Goal: Task Accomplishment & Management: Complete application form

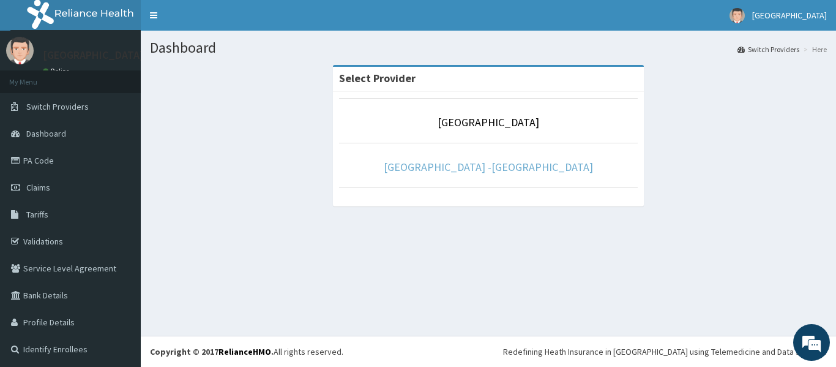
click at [486, 170] on link "Rolayo Medical Centre -Annex" at bounding box center [488, 167] width 209 height 14
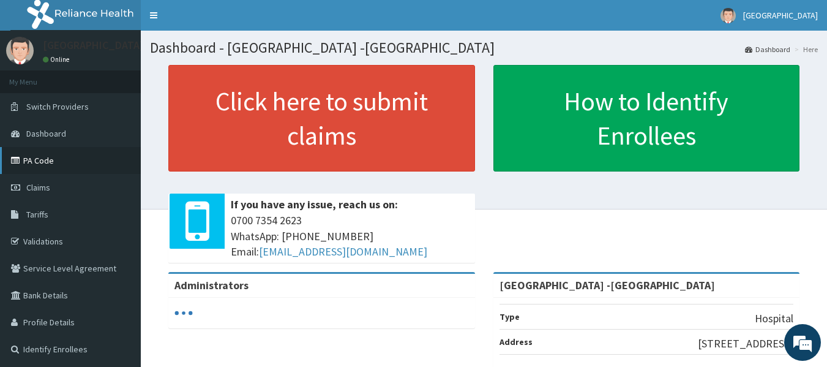
click at [39, 155] on link "PA Code" at bounding box center [70, 160] width 141 height 27
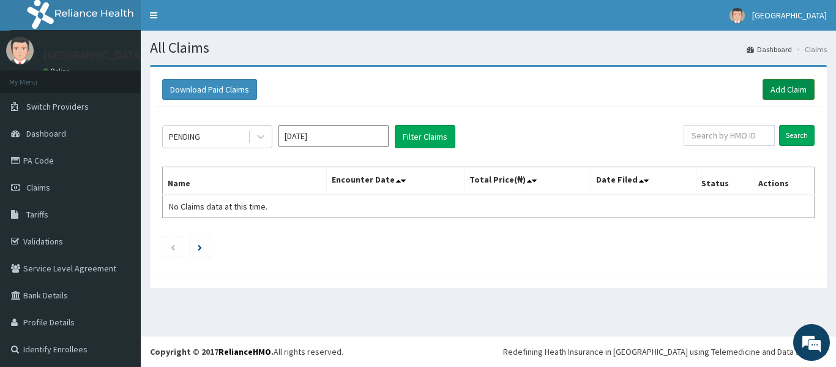
click at [783, 80] on link "Add Claim" at bounding box center [788, 89] width 52 height 21
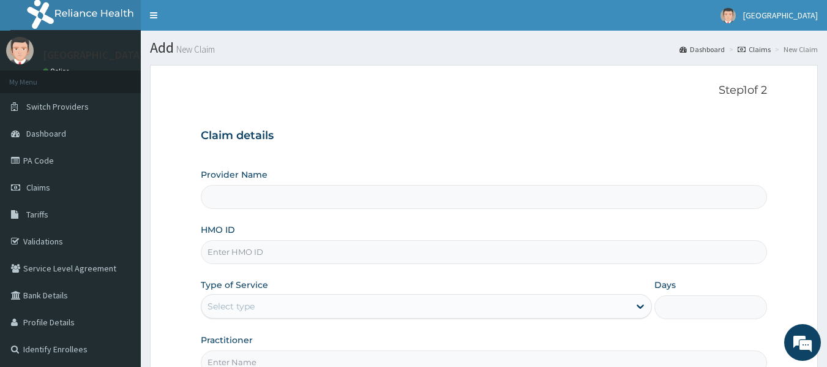
type input "[GEOGRAPHIC_DATA] -[GEOGRAPHIC_DATA]"
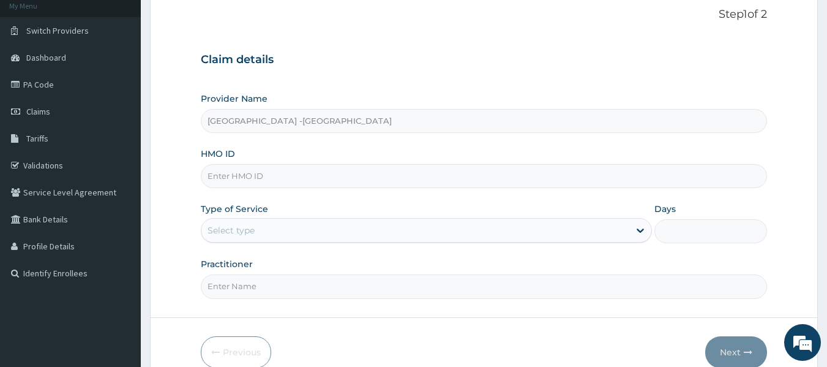
scroll to position [122, 0]
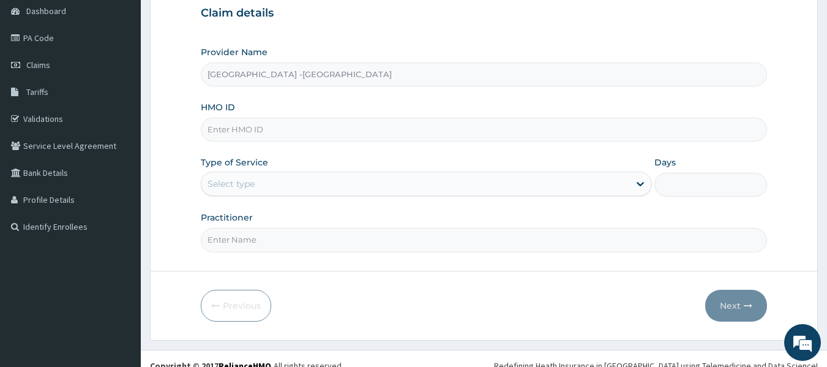
click at [260, 128] on input "HMO ID" at bounding box center [484, 129] width 567 height 24
type input "AVL/10271/F"
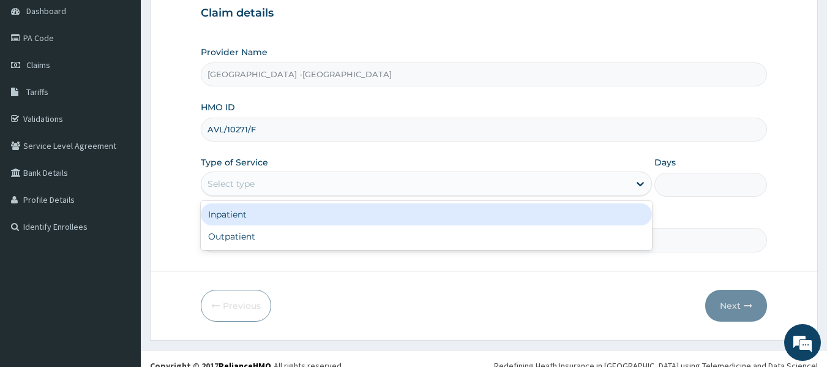
click at [278, 191] on div "Select type" at bounding box center [415, 184] width 428 height 20
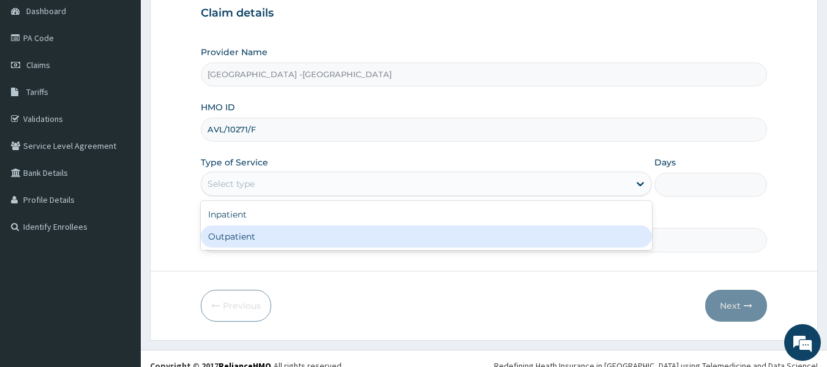
click at [274, 228] on div "Outpatient" at bounding box center [426, 236] width 451 height 22
type input "1"
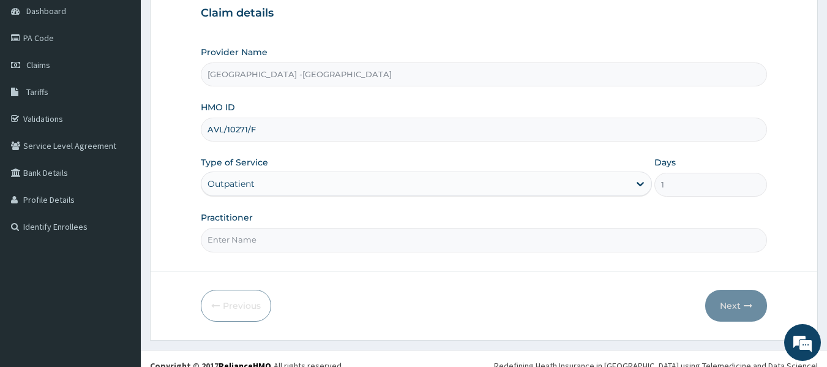
click at [304, 236] on input "Practitioner" at bounding box center [484, 240] width 567 height 24
type input "[PERSON_NAME]"
click at [718, 300] on button "Next" at bounding box center [736, 305] width 62 height 32
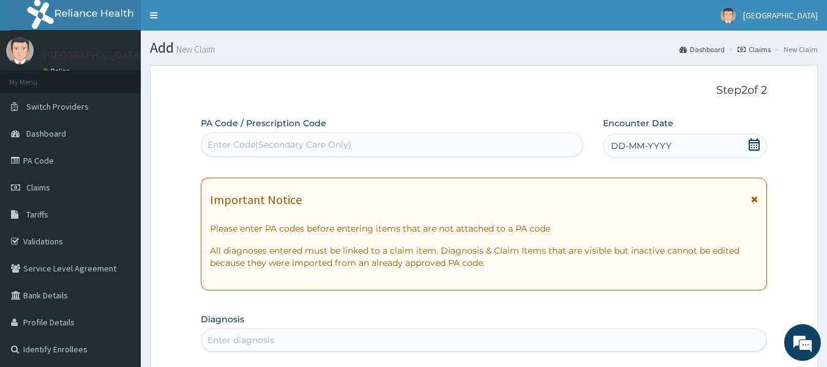
click at [753, 148] on icon at bounding box center [754, 144] width 12 height 12
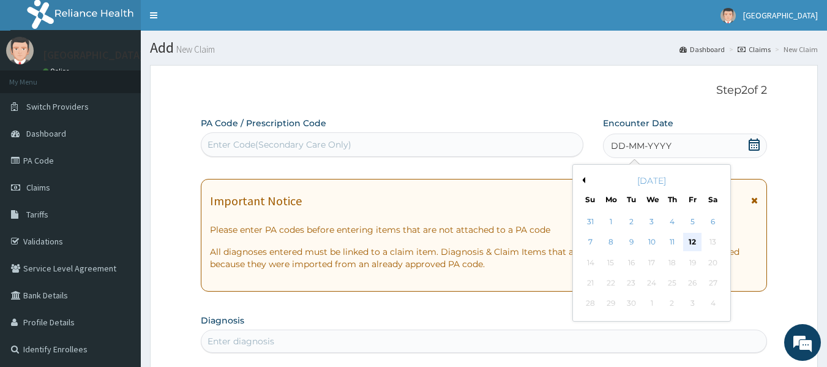
click at [691, 242] on div "12" at bounding box center [692, 242] width 18 height 18
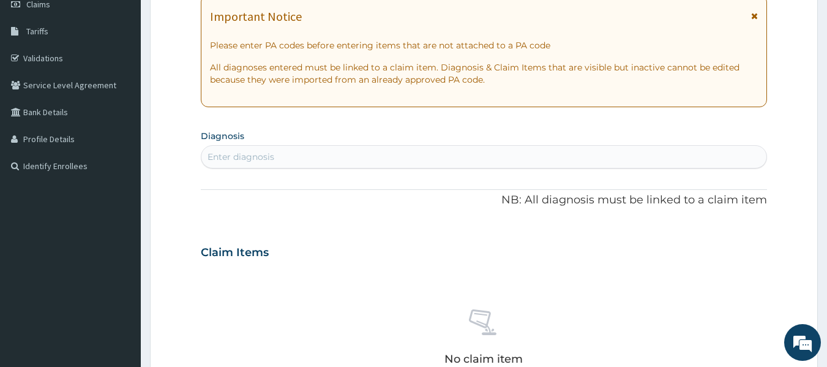
scroll to position [184, 0]
click at [423, 154] on div "Enter diagnosis" at bounding box center [483, 156] width 565 height 20
type input "MEASLE"
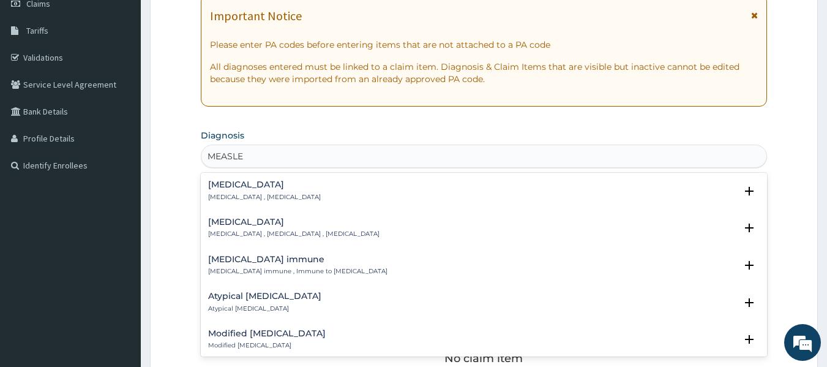
click at [215, 224] on h4 "[MEDICAL_DATA]" at bounding box center [293, 221] width 171 height 9
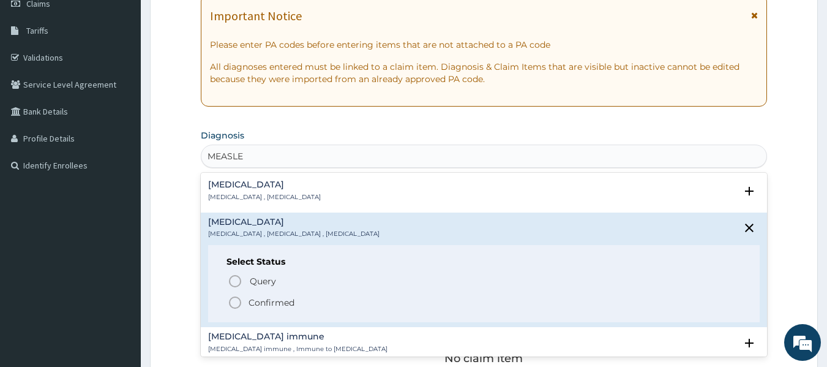
click at [232, 299] on icon "status option filled" at bounding box center [235, 302] width 15 height 15
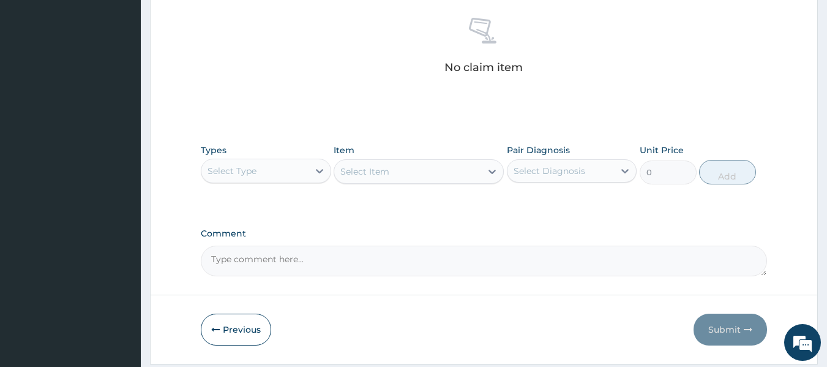
scroll to position [490, 0]
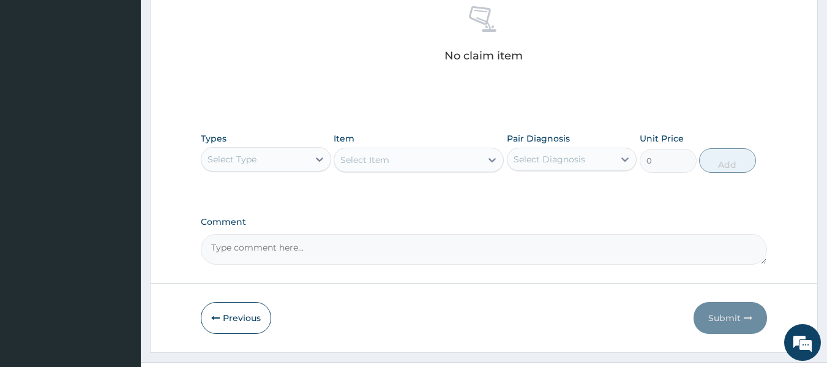
click at [279, 157] on div "Select Type" at bounding box center [254, 159] width 107 height 20
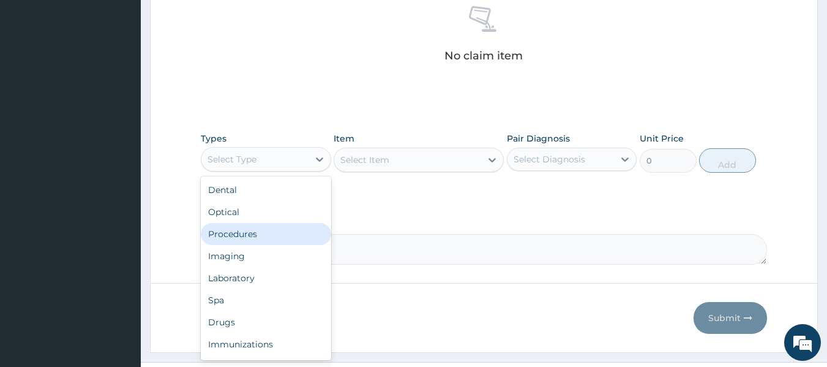
click at [283, 231] on div "Procedures" at bounding box center [266, 234] width 130 height 22
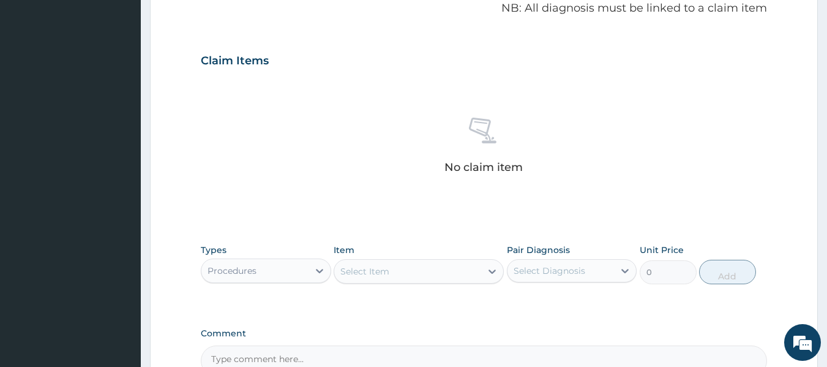
scroll to position [245, 0]
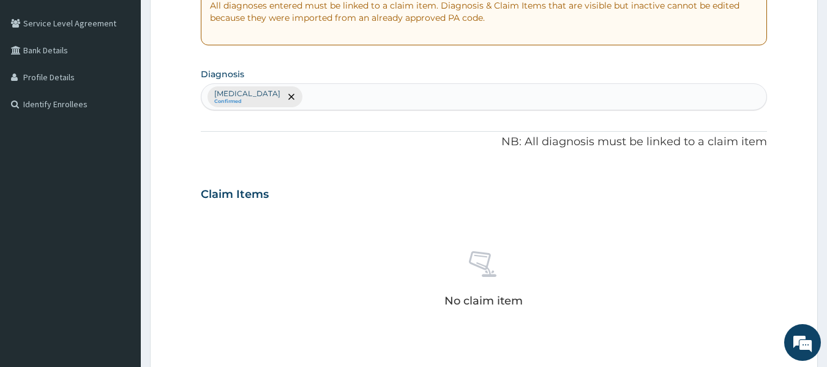
click at [312, 102] on div "[MEDICAL_DATA] Confirmed" at bounding box center [483, 97] width 565 height 26
type input "FEVER"
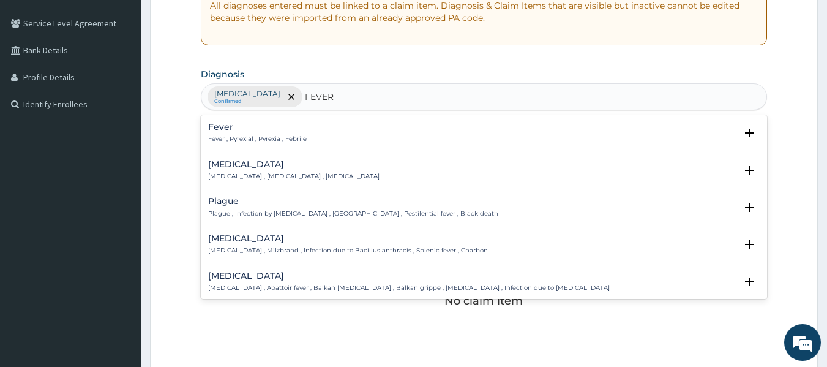
click at [234, 133] on div "Fever Fever , Pyrexial , Pyrexia , Febrile" at bounding box center [257, 132] width 99 height 21
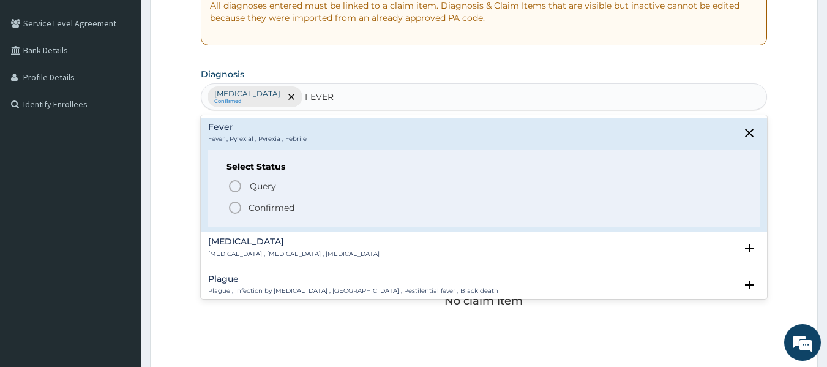
click at [237, 206] on icon "status option filled" at bounding box center [235, 207] width 15 height 15
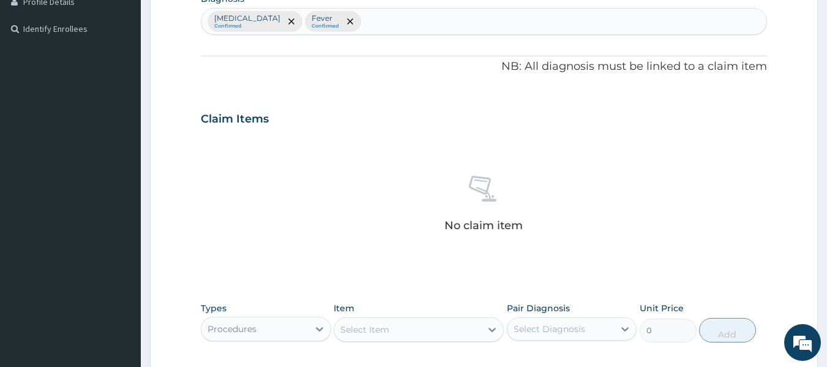
scroll to position [490, 0]
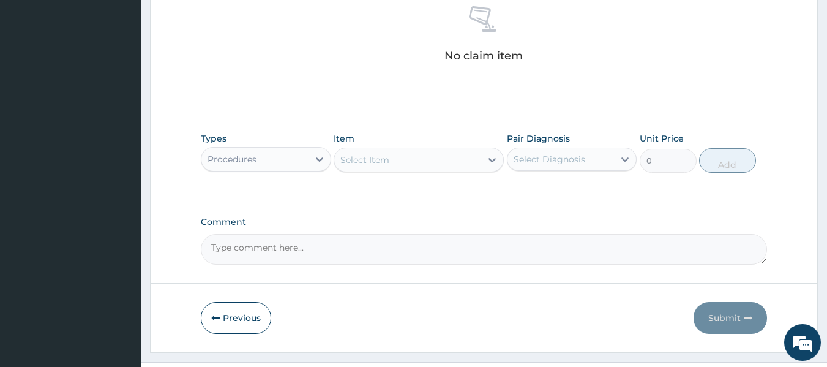
click at [360, 160] on div "Select Item" at bounding box center [364, 160] width 49 height 12
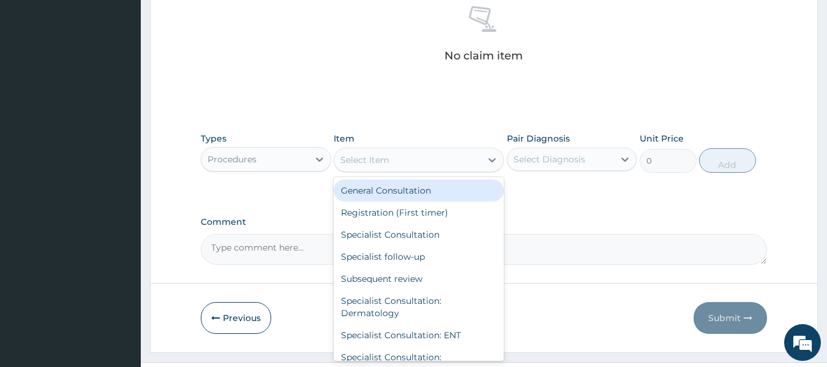
click at [372, 187] on div "General Consultation" at bounding box center [418, 190] width 170 height 22
type input "2500"
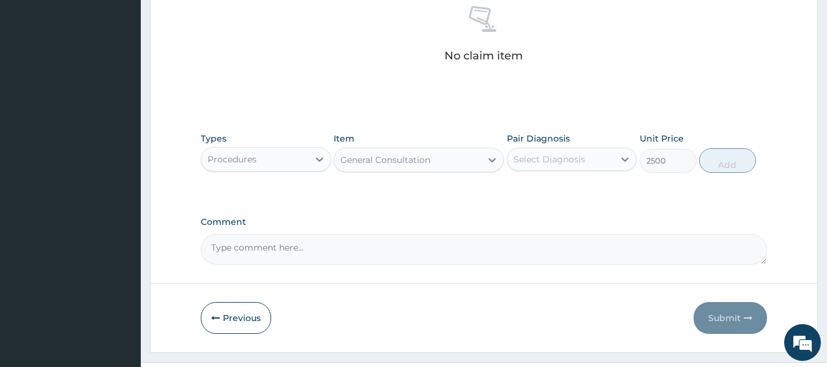
click at [527, 166] on div "Select Diagnosis" at bounding box center [560, 159] width 107 height 20
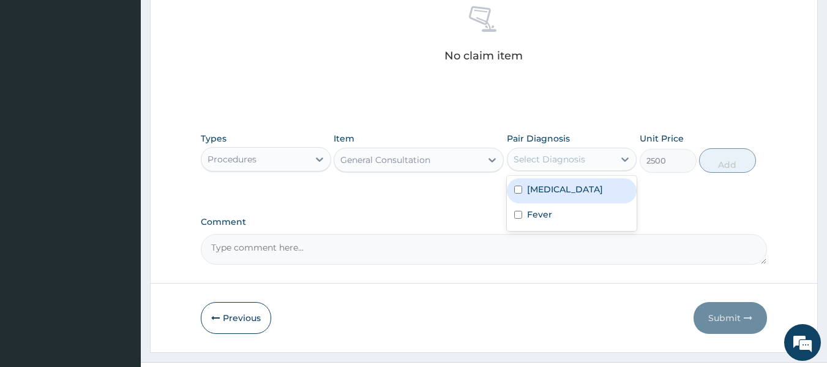
click at [527, 190] on label "[MEDICAL_DATA]" at bounding box center [565, 189] width 76 height 12
checkbox input "true"
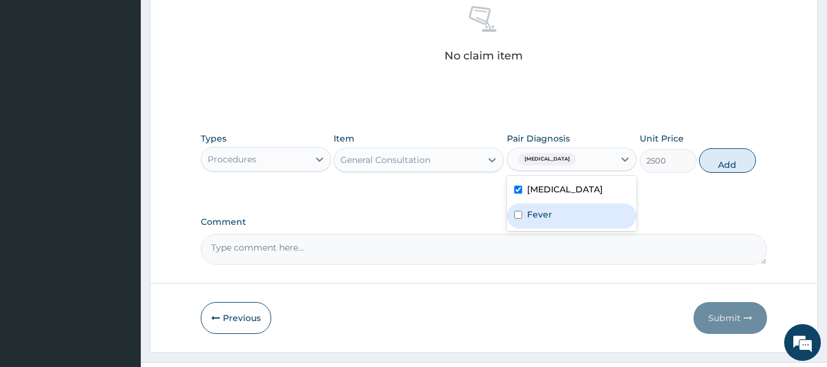
click at [531, 212] on label "Fever" at bounding box center [539, 214] width 25 height 12
checkbox input "true"
click at [721, 166] on button "Add" at bounding box center [727, 160] width 57 height 24
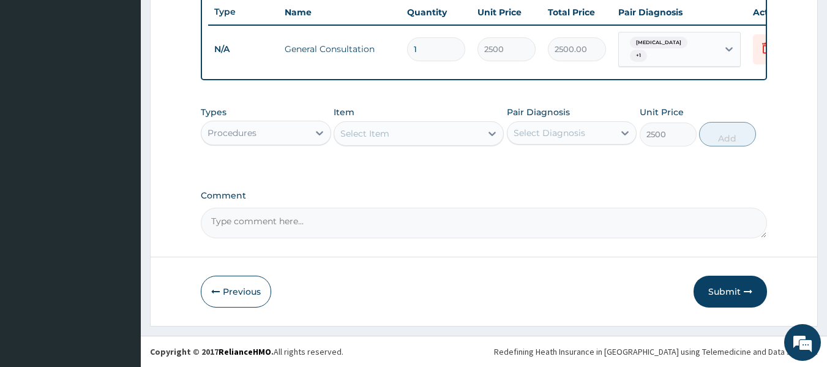
type input "0"
click at [257, 130] on div "Procedures" at bounding box center [254, 133] width 107 height 20
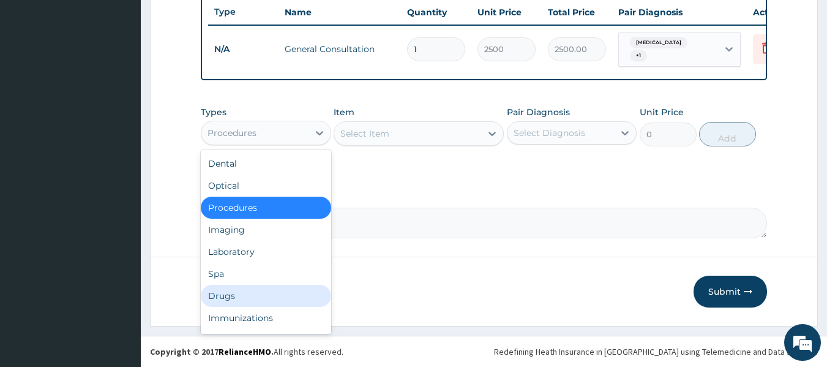
click at [252, 291] on div "Drugs" at bounding box center [266, 296] width 130 height 22
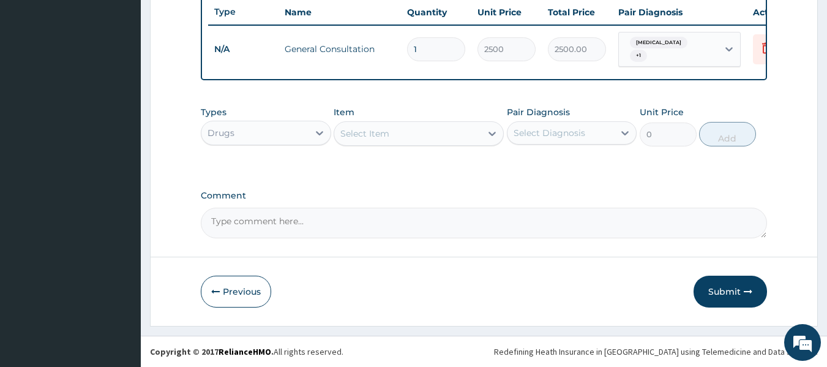
click at [404, 137] on div "Select Item" at bounding box center [407, 134] width 147 height 20
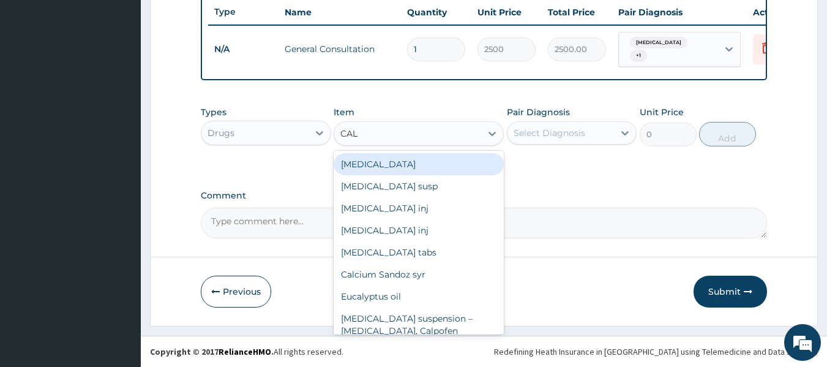
type input "CALA"
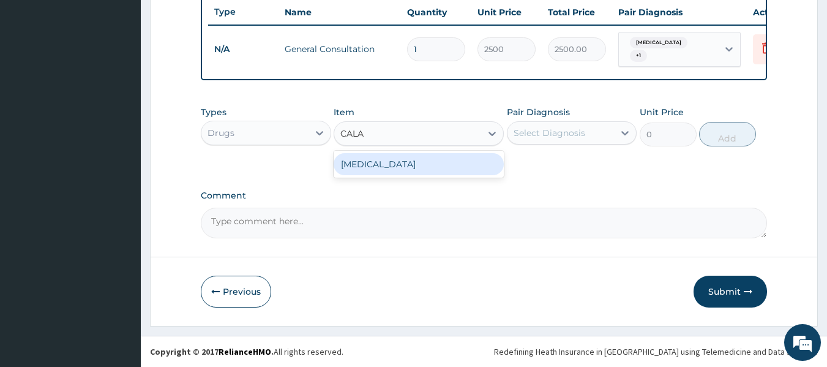
click at [408, 160] on div "Calamine lotion" at bounding box center [418, 164] width 170 height 22
type input "1200"
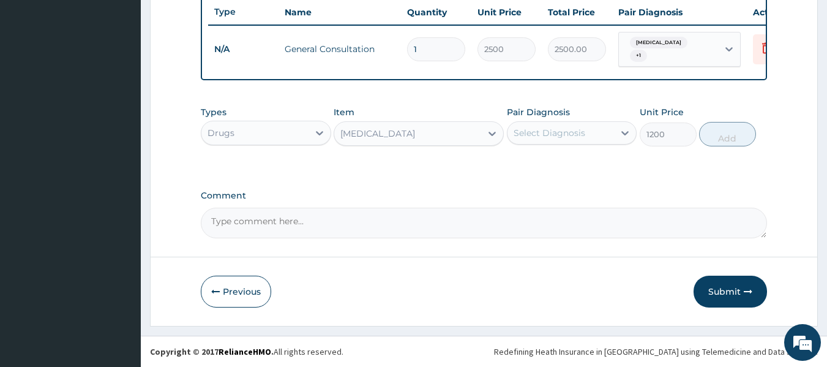
click at [560, 128] on div "Select Diagnosis" at bounding box center [549, 133] width 72 height 12
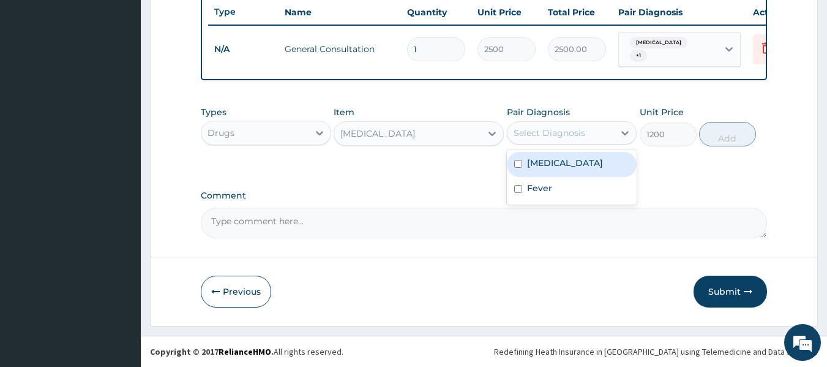
click at [560, 159] on label "Measles" at bounding box center [565, 163] width 76 height 12
checkbox input "true"
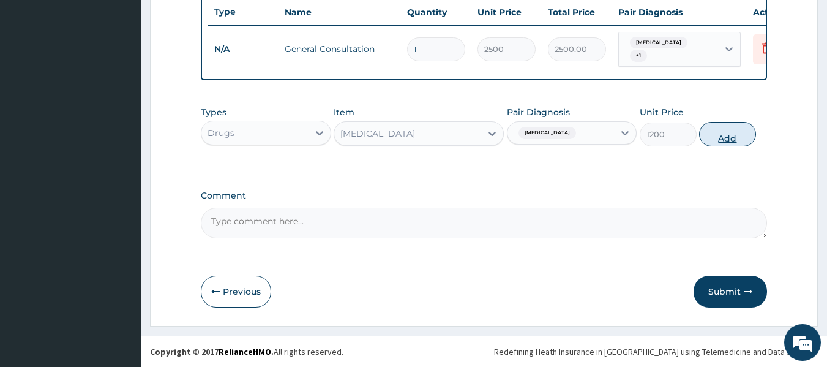
click at [722, 126] on button "Add" at bounding box center [727, 134] width 57 height 24
type input "0"
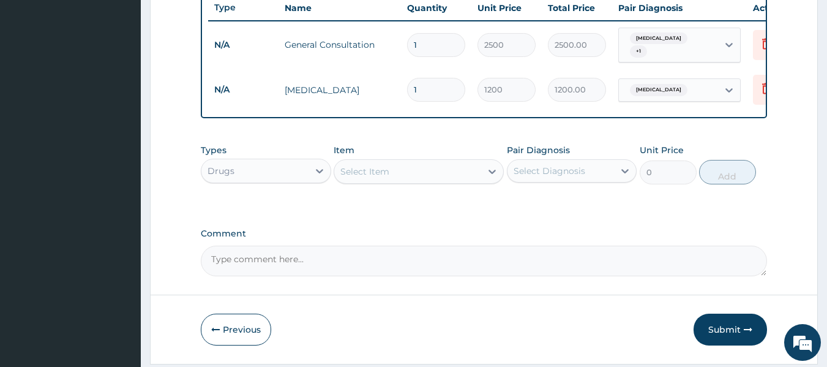
click at [416, 176] on div "Select Item" at bounding box center [407, 172] width 147 height 20
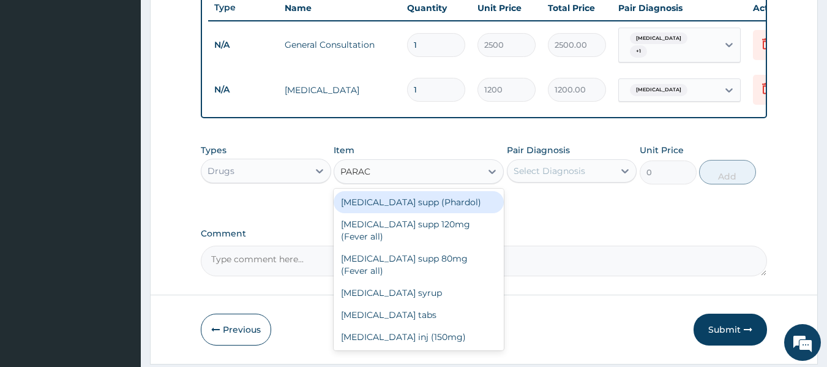
type input "PARACE"
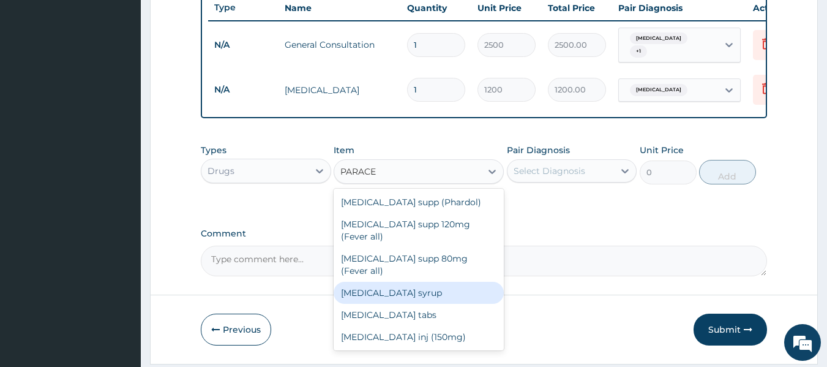
click at [427, 281] on div "Paracetamol syrup" at bounding box center [418, 292] width 170 height 22
type input "455"
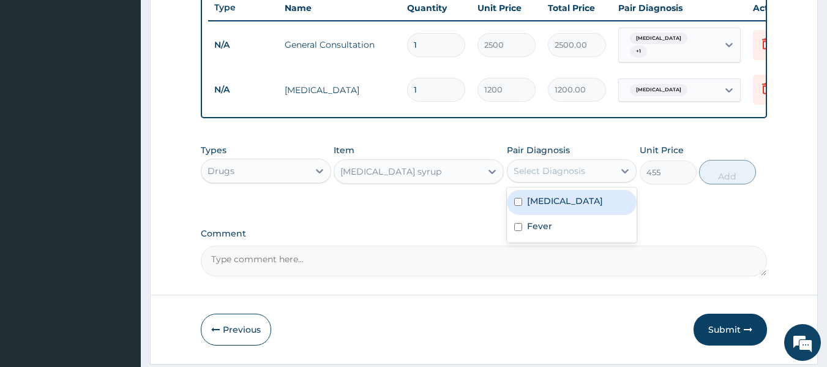
click at [556, 177] on div "Select Diagnosis" at bounding box center [549, 171] width 72 height 12
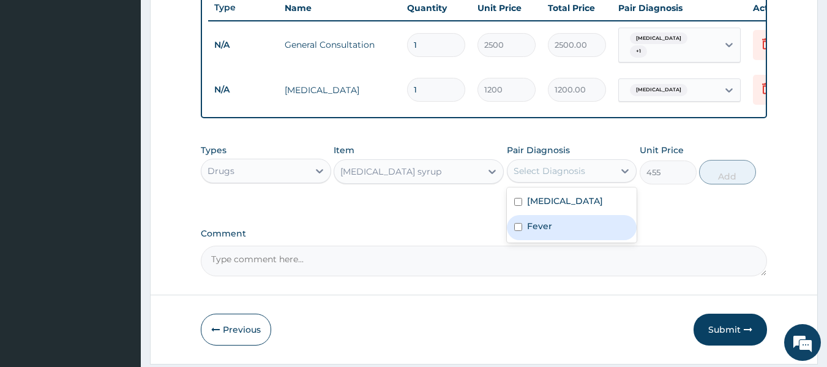
click at [563, 228] on div "Fever" at bounding box center [572, 227] width 130 height 25
checkbox input "true"
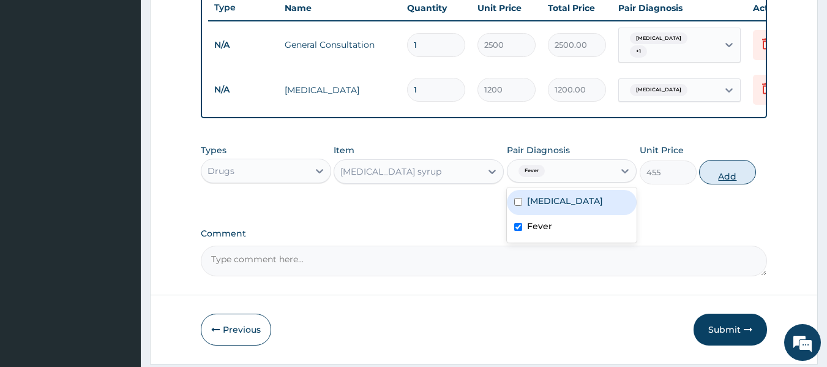
click at [709, 177] on button "Add" at bounding box center [727, 172] width 57 height 24
type input "0"
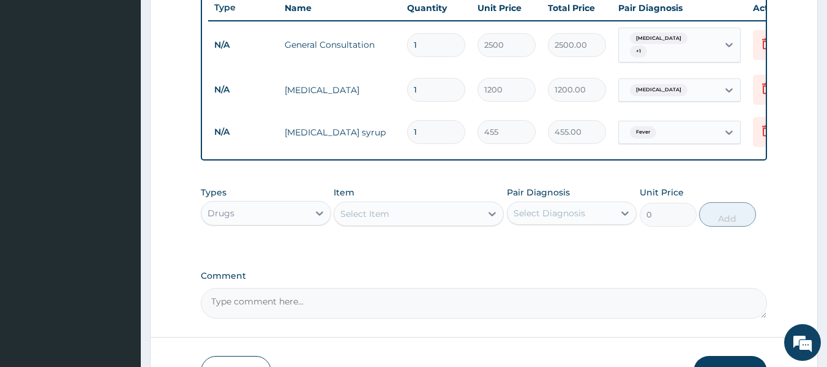
click at [403, 214] on div "Select Item" at bounding box center [407, 214] width 147 height 20
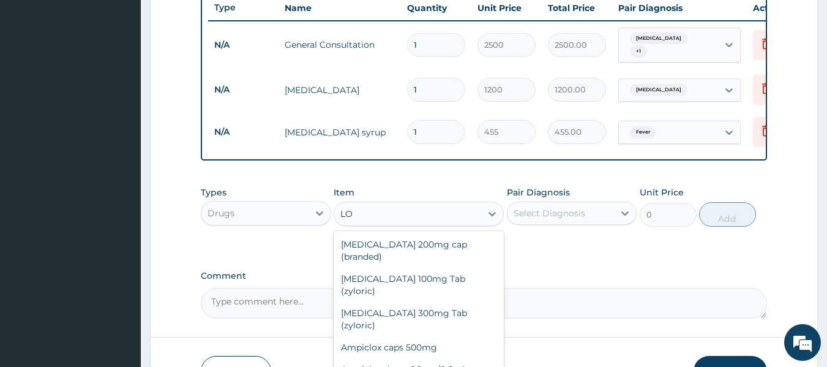
type input "L"
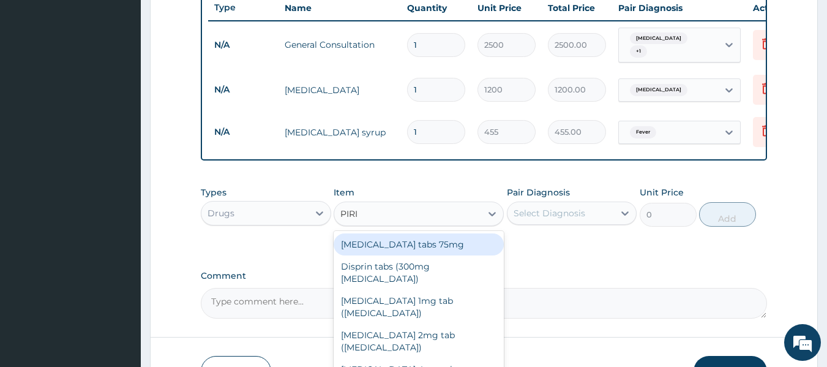
type input "PIRIT"
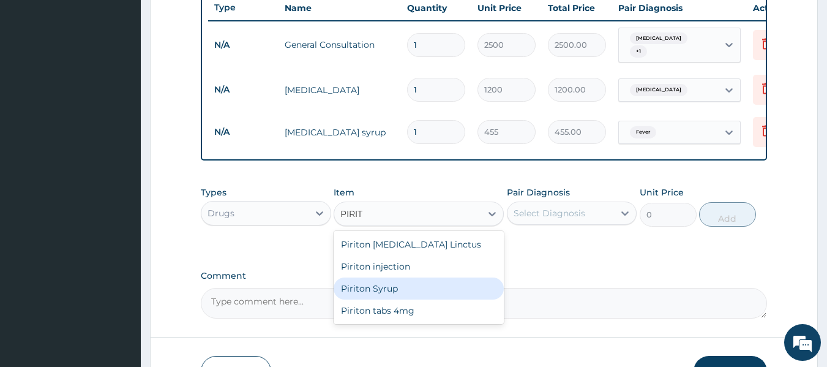
click at [418, 297] on div "Piriton Syrup" at bounding box center [418, 288] width 170 height 22
type input "600"
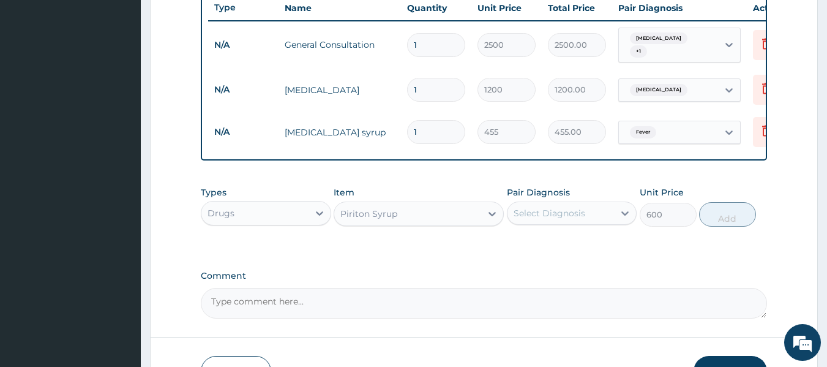
click at [555, 219] on div "Select Diagnosis" at bounding box center [549, 213] width 72 height 12
click at [557, 249] on label "Measles" at bounding box center [565, 243] width 76 height 12
checkbox input "true"
click at [720, 226] on button "Add" at bounding box center [727, 214] width 57 height 24
type input "0"
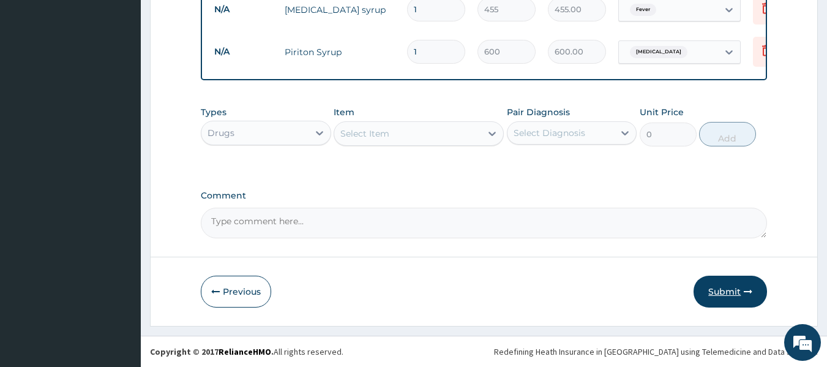
click at [729, 286] on button "Submit" at bounding box center [729, 291] width 73 height 32
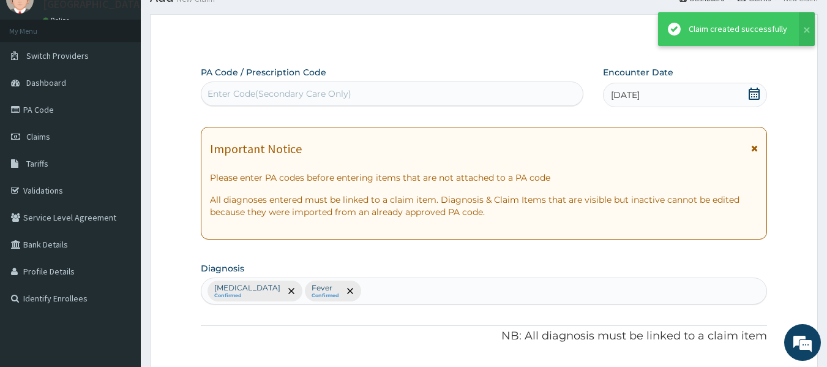
scroll to position [594, 0]
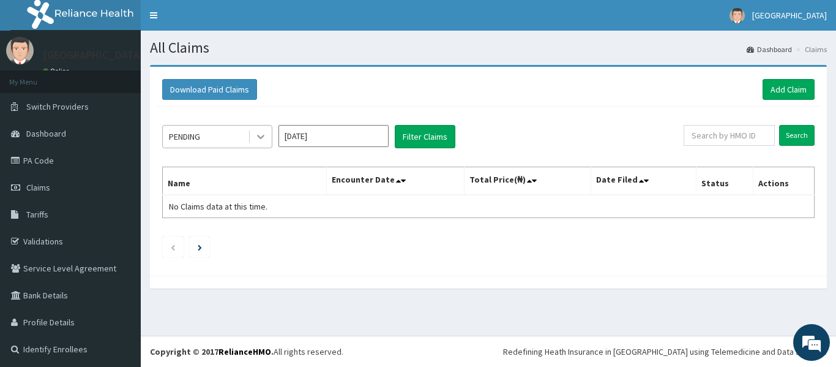
click at [255, 138] on icon at bounding box center [261, 136] width 12 height 12
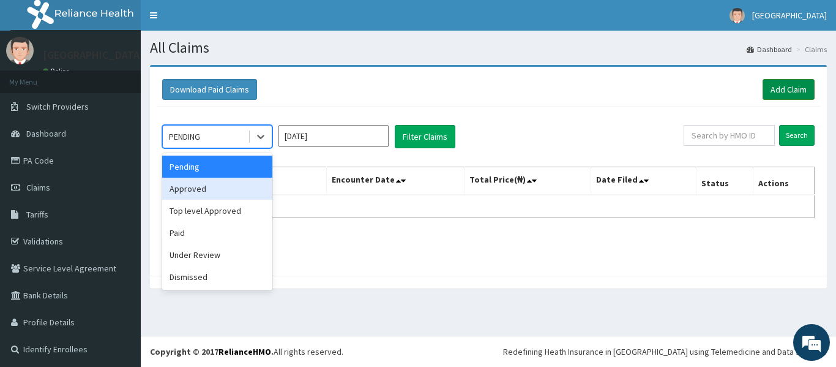
click at [775, 89] on link "Add Claim" at bounding box center [788, 89] width 52 height 21
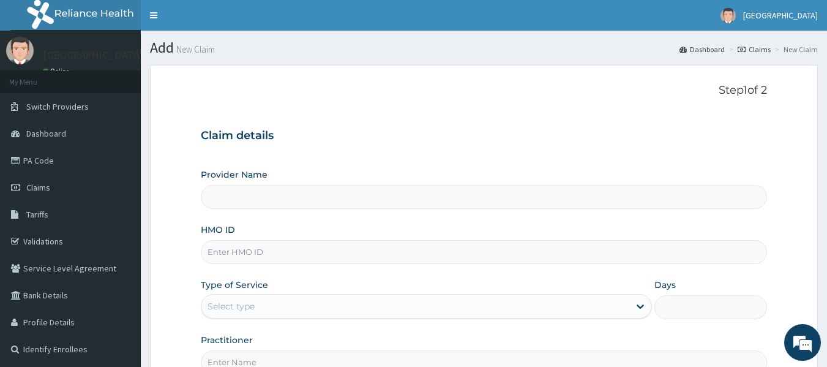
type input "[GEOGRAPHIC_DATA] -[GEOGRAPHIC_DATA]"
click at [288, 253] on input "HMO ID" at bounding box center [484, 252] width 567 height 24
type input "AVL/10271/E"
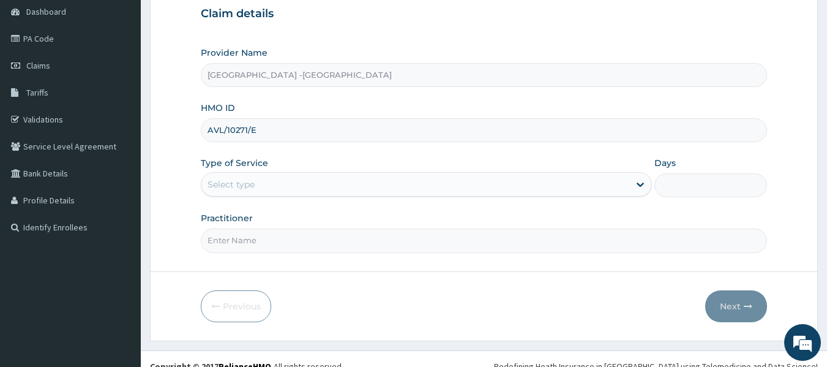
scroll to position [122, 0]
click at [288, 187] on div "Select type" at bounding box center [415, 184] width 428 height 20
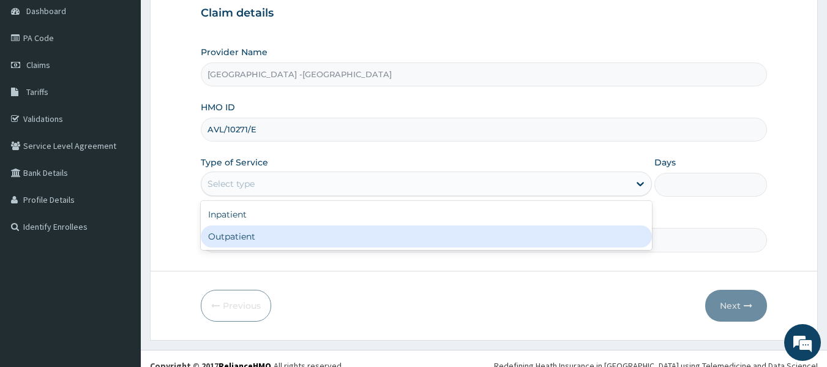
click at [288, 236] on div "Outpatient" at bounding box center [426, 236] width 451 height 22
type input "1"
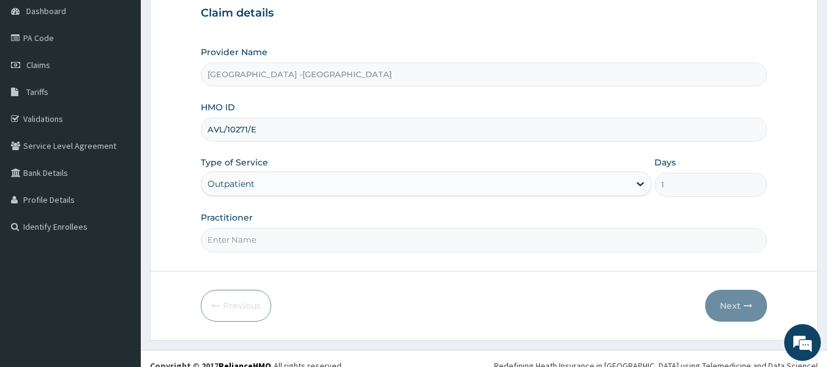
drag, startPoint x: 335, startPoint y: 247, endPoint x: 335, endPoint y: 237, distance: 9.2
click at [335, 247] on input "Practitioner" at bounding box center [484, 240] width 567 height 24
type input "[PERSON_NAME]"
click at [734, 303] on button "Next" at bounding box center [736, 305] width 62 height 32
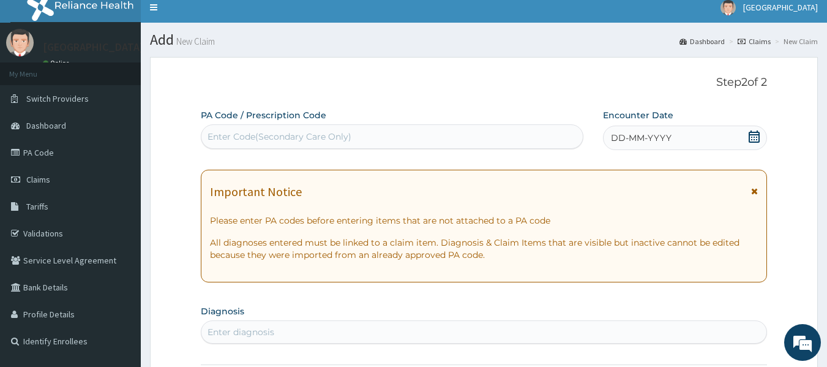
scroll to position [0, 0]
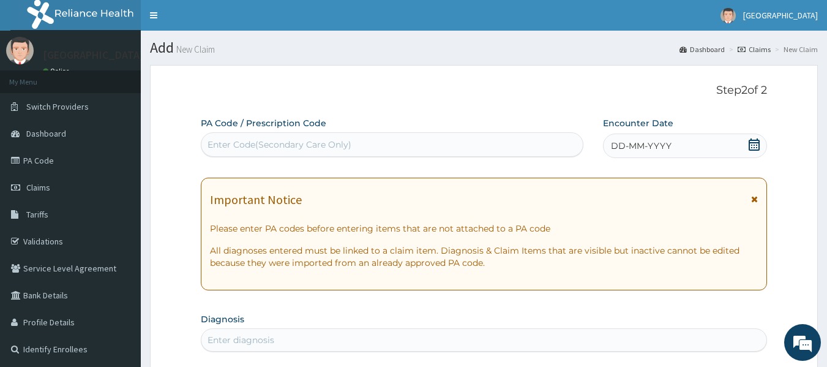
click at [750, 141] on icon at bounding box center [754, 144] width 12 height 12
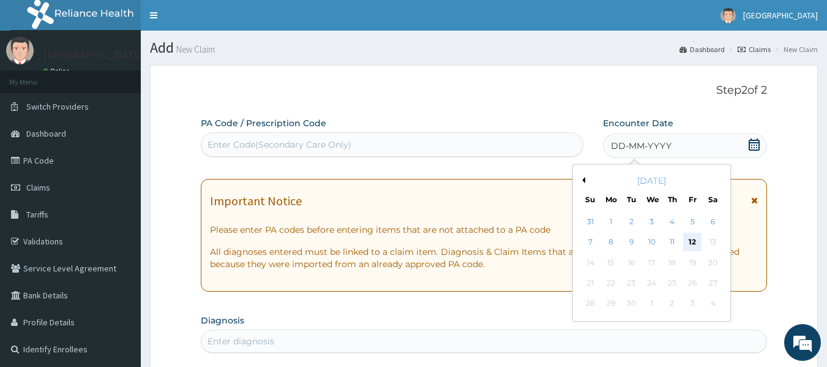
click at [690, 239] on div "12" at bounding box center [692, 242] width 18 height 18
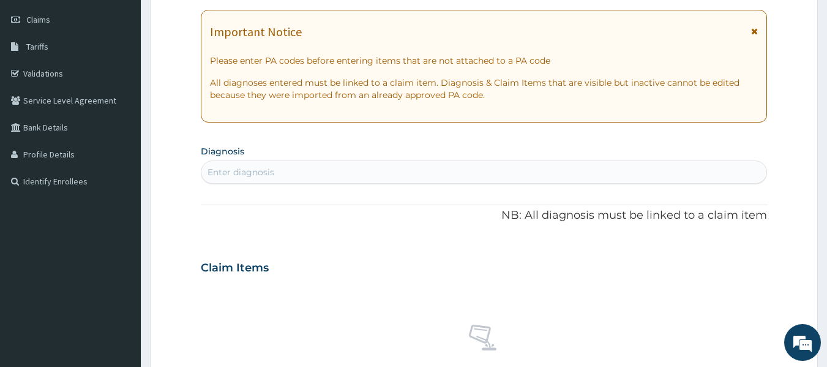
scroll to position [184, 0]
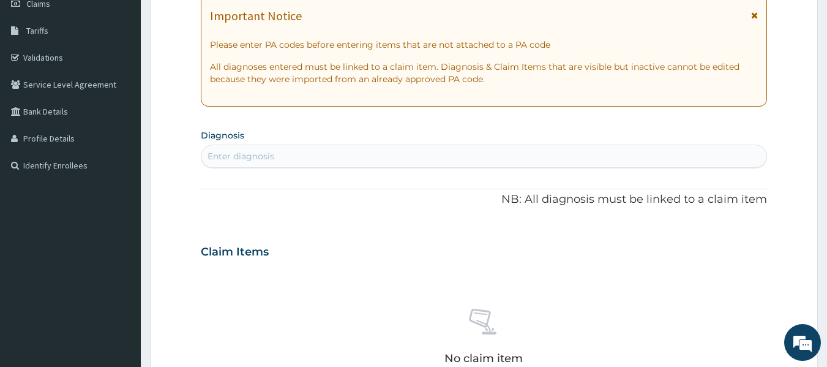
click at [457, 160] on div "Enter diagnosis" at bounding box center [483, 156] width 565 height 20
type input "D"
type input "MEASLE"
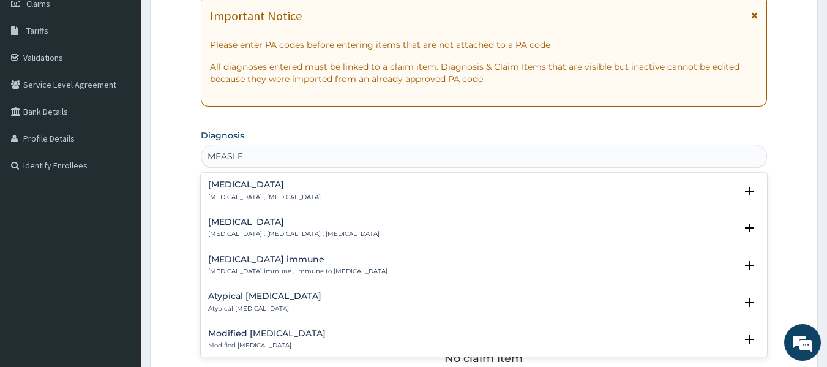
click at [234, 222] on h4 "[MEDICAL_DATA]" at bounding box center [293, 221] width 171 height 9
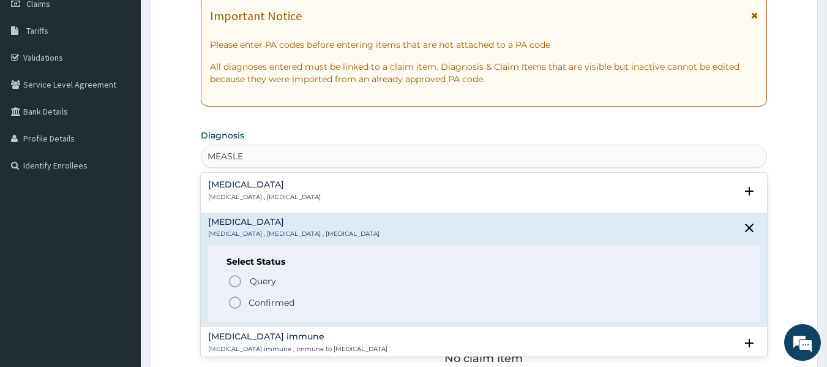
click at [236, 299] on icon "status option filled" at bounding box center [235, 302] width 15 height 15
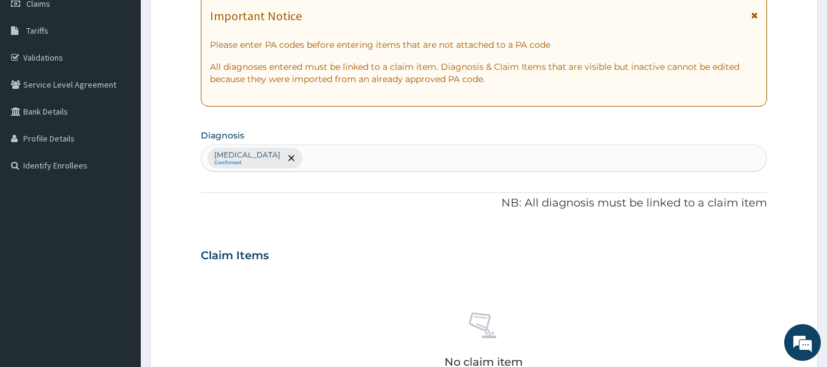
click at [291, 159] on div "[MEDICAL_DATA] Confirmed" at bounding box center [483, 158] width 565 height 26
type input "FEVER"
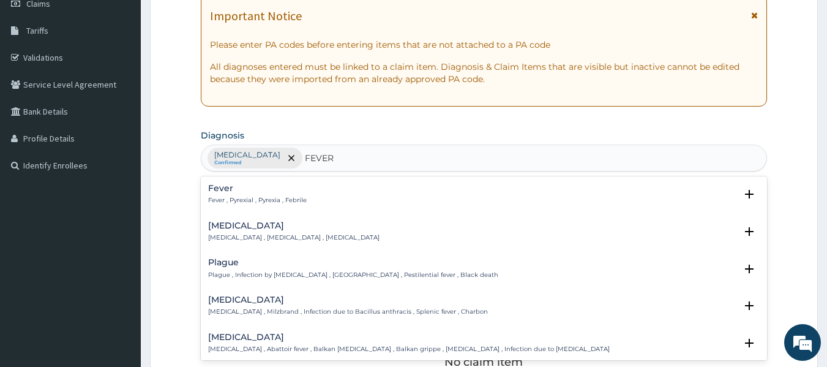
click at [242, 197] on p "Fever , Pyrexial , Pyrexia , Febrile" at bounding box center [257, 200] width 99 height 9
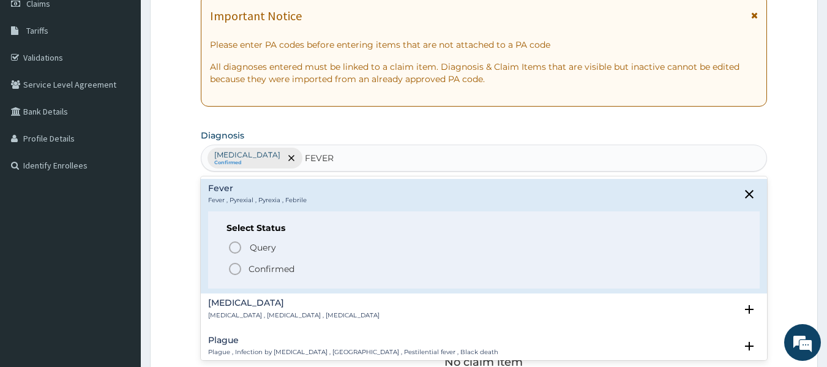
click at [230, 269] on icon "status option filled" at bounding box center [235, 268] width 15 height 15
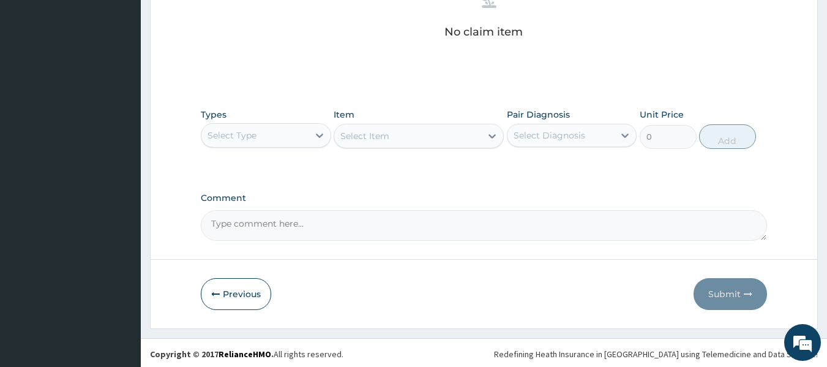
scroll to position [516, 0]
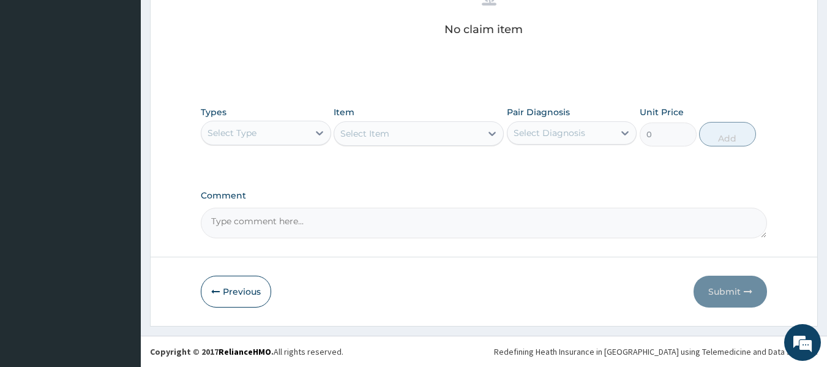
click at [273, 136] on div "Select Type" at bounding box center [254, 133] width 107 height 20
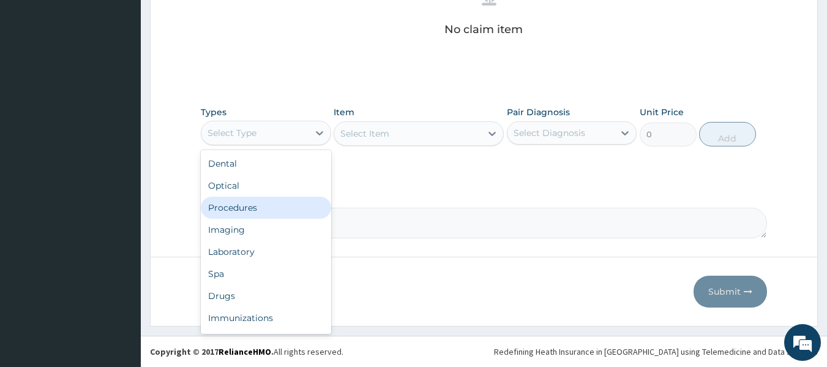
click at [281, 196] on div "Procedures" at bounding box center [266, 207] width 130 height 22
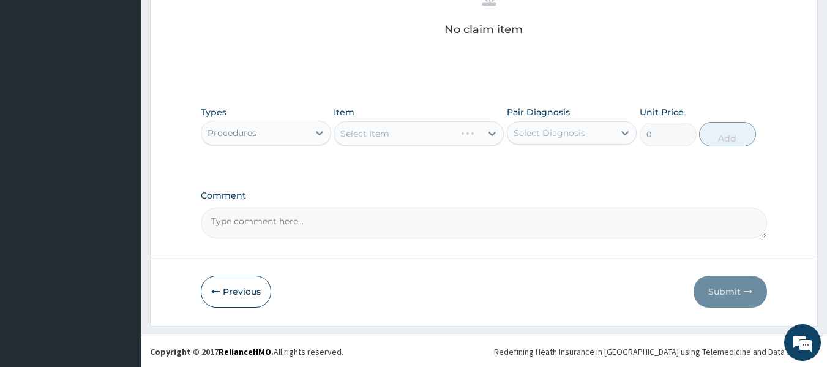
click at [422, 134] on div "Select Item" at bounding box center [418, 133] width 170 height 24
click at [428, 137] on div "Select Item" at bounding box center [407, 134] width 147 height 20
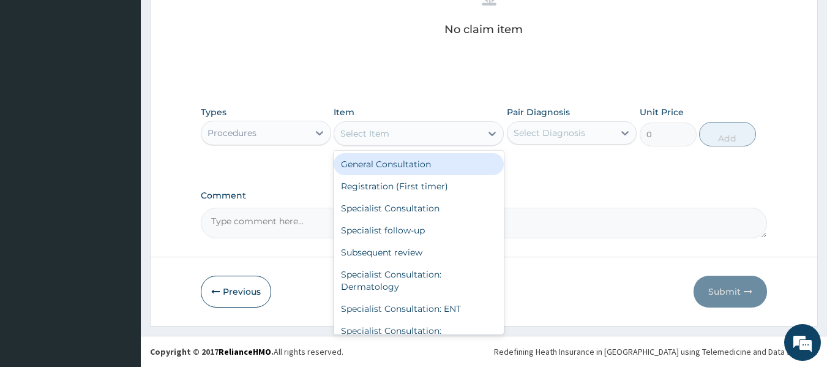
click at [431, 168] on div "General Consultation" at bounding box center [418, 164] width 170 height 22
type input "2500"
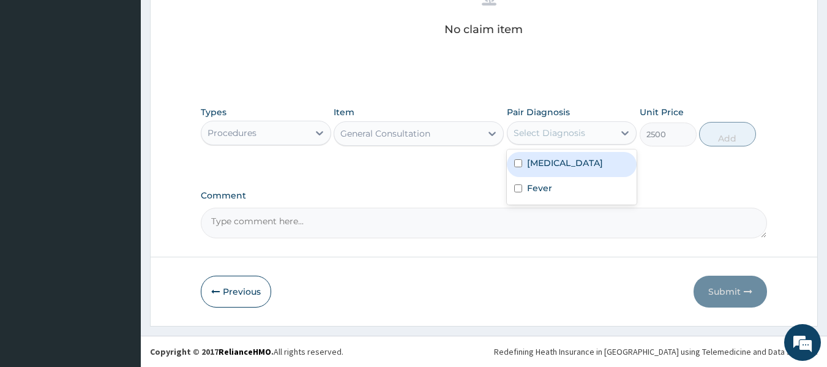
click at [611, 138] on div "Select Diagnosis" at bounding box center [560, 133] width 107 height 20
click at [604, 165] on div "Measles" at bounding box center [572, 164] width 130 height 25
checkbox input "true"
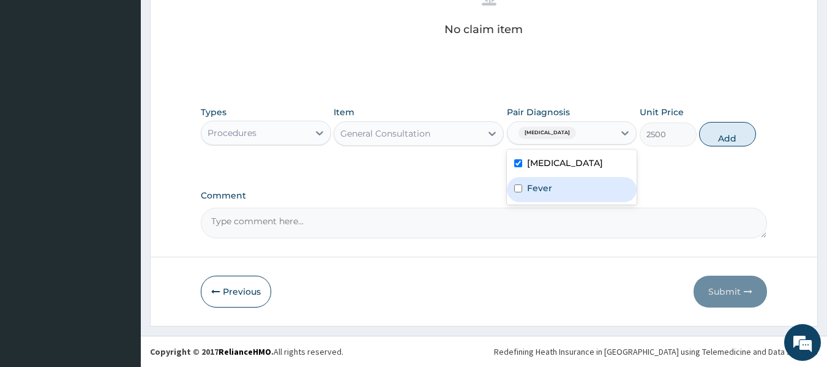
click at [595, 191] on div "Fever" at bounding box center [572, 189] width 130 height 25
checkbox input "true"
click at [712, 134] on button "Add" at bounding box center [727, 134] width 57 height 24
type input "0"
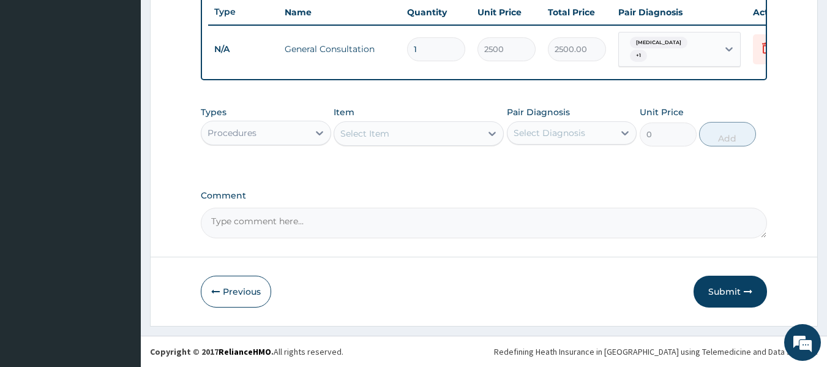
scroll to position [467, 0]
click at [287, 137] on div "Procedures" at bounding box center [254, 133] width 107 height 20
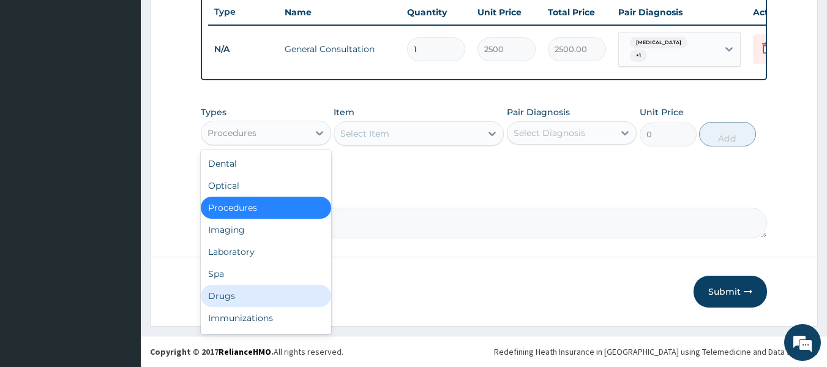
click at [266, 295] on div "Drugs" at bounding box center [266, 296] width 130 height 22
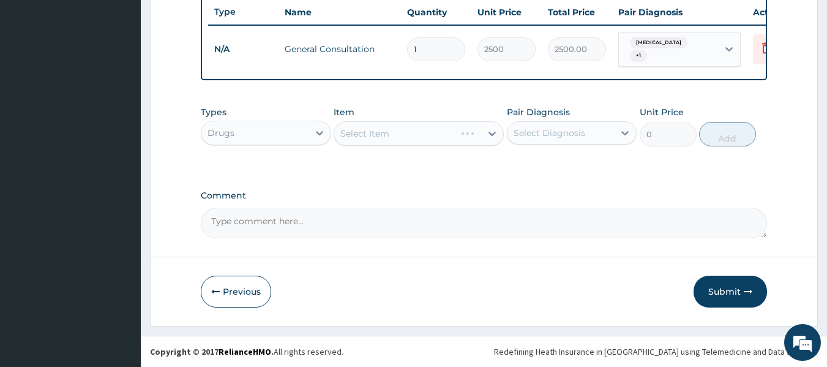
click at [392, 135] on div "Select Item" at bounding box center [418, 133] width 170 height 24
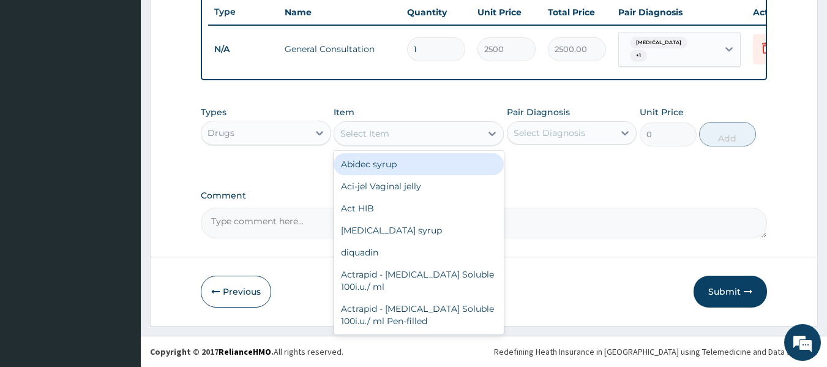
click at [400, 137] on div "Select Item" at bounding box center [407, 134] width 147 height 20
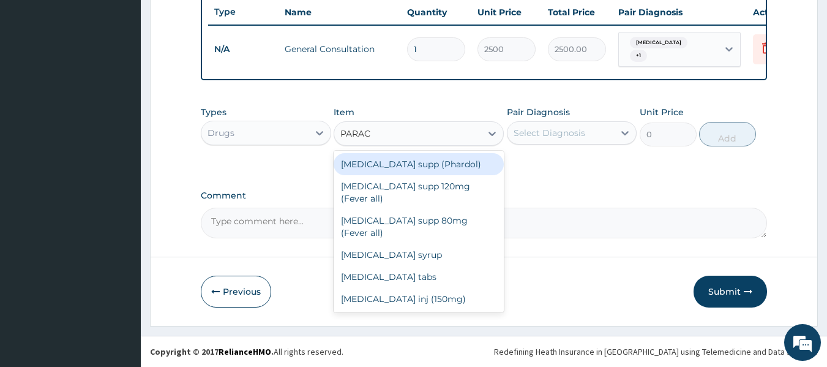
type input "PARACE"
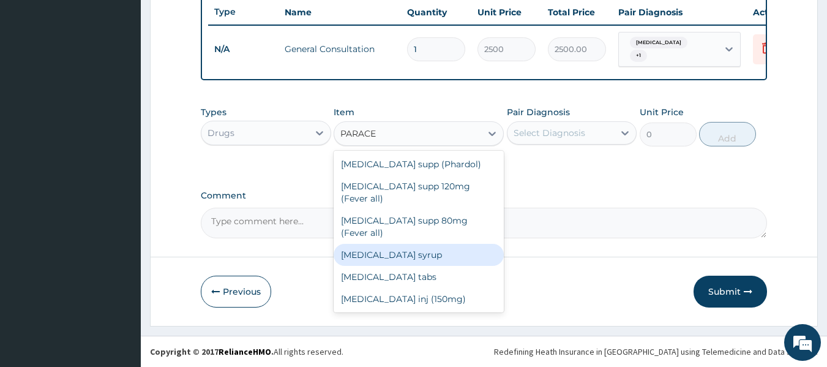
click at [423, 244] on div "Paracetamol syrup" at bounding box center [418, 255] width 170 height 22
type input "455"
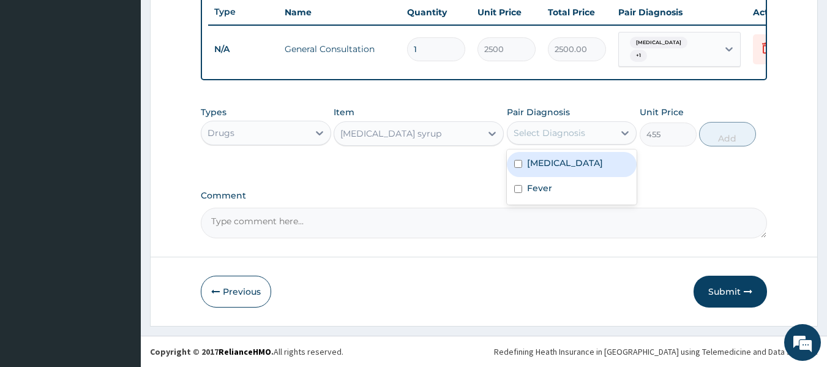
click at [574, 134] on div "Select Diagnosis" at bounding box center [549, 133] width 72 height 12
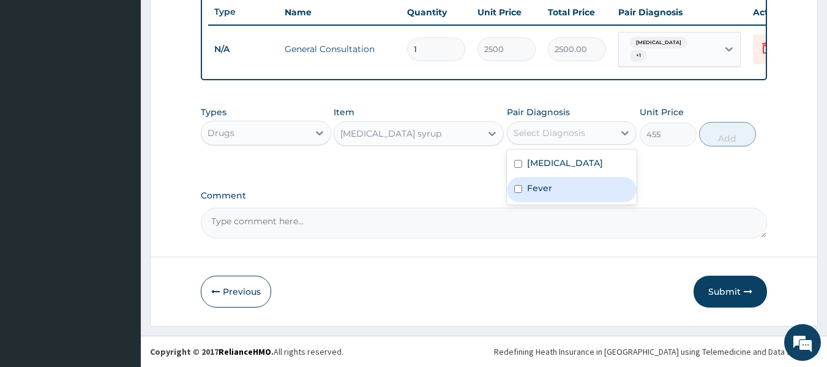
click at [573, 184] on div "Fever" at bounding box center [572, 189] width 130 height 25
checkbox input "true"
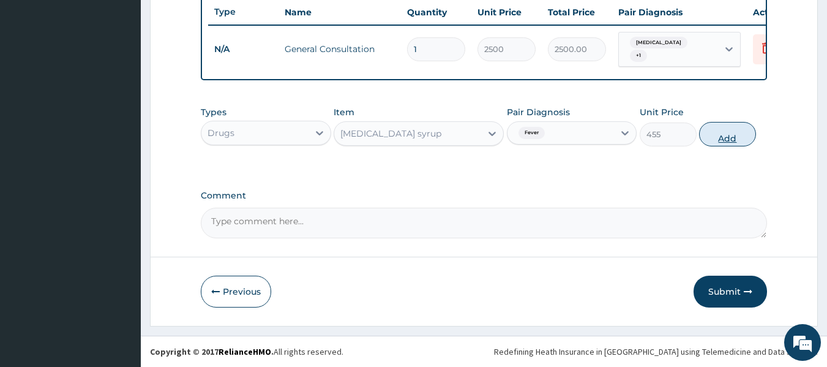
click at [714, 133] on button "Add" at bounding box center [727, 134] width 57 height 24
type input "0"
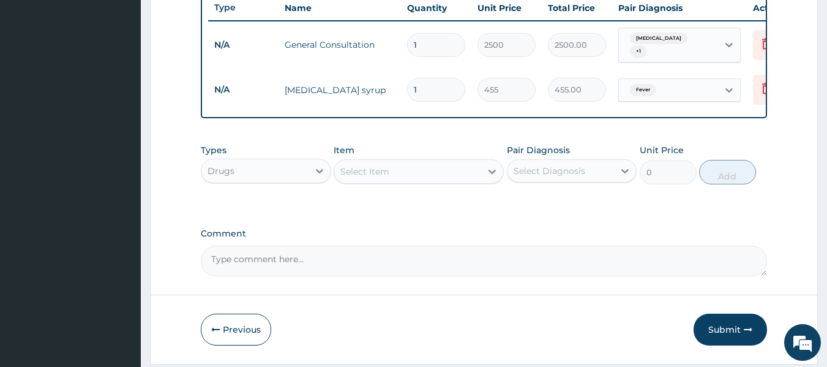
click at [395, 176] on div "Select Item" at bounding box center [407, 172] width 147 height 20
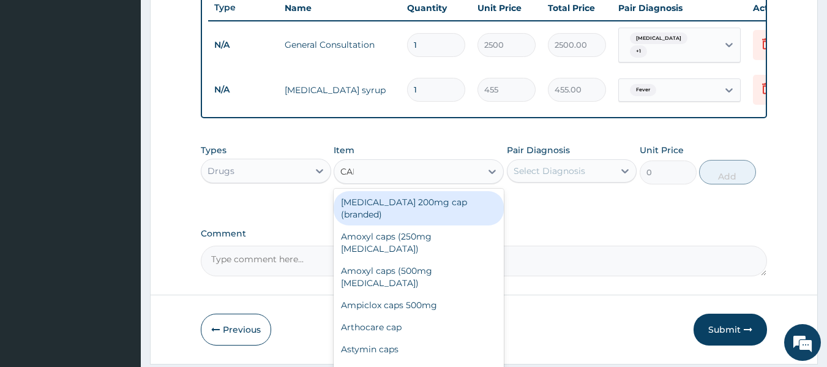
type input "CALA"
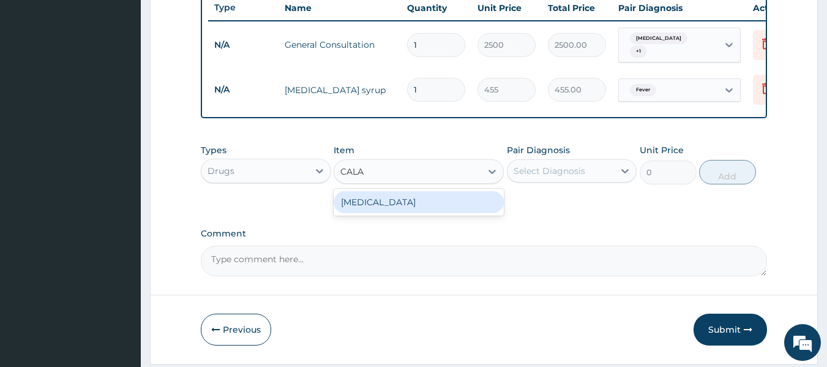
click at [396, 207] on div "Calamine lotion" at bounding box center [418, 202] width 170 height 22
type input "1200"
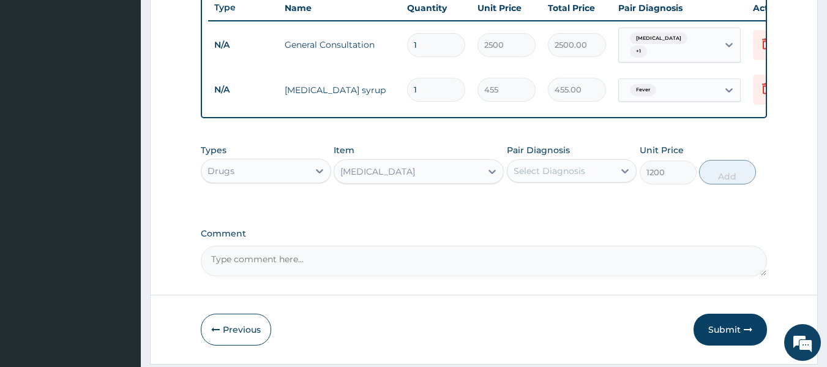
click at [583, 169] on div "Select Diagnosis" at bounding box center [549, 171] width 72 height 12
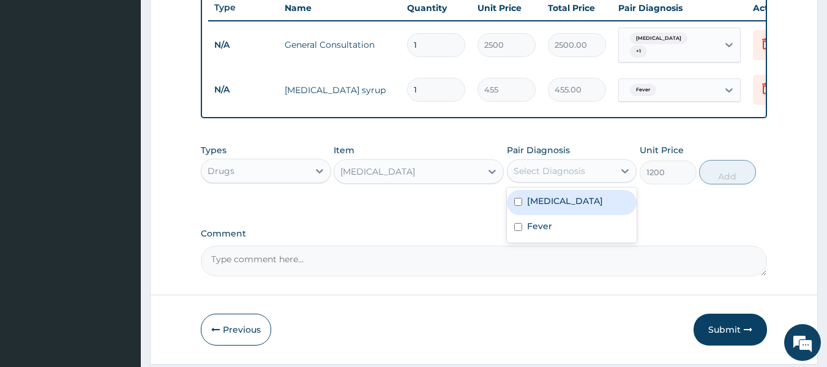
click at [582, 201] on div "Measles" at bounding box center [572, 202] width 130 height 25
checkbox input "true"
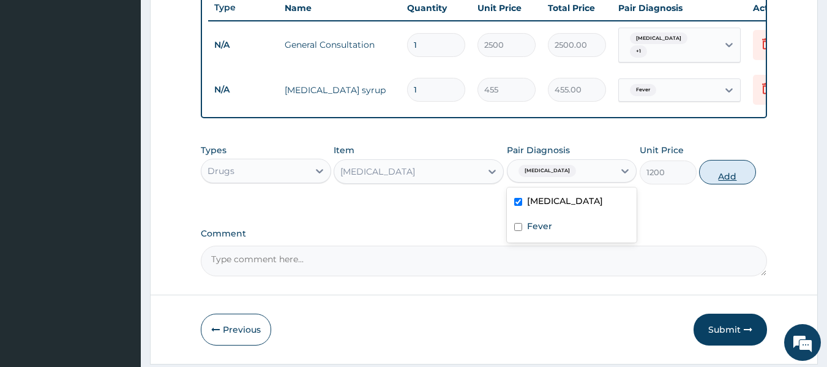
click at [725, 176] on button "Add" at bounding box center [727, 172] width 57 height 24
type input "0"
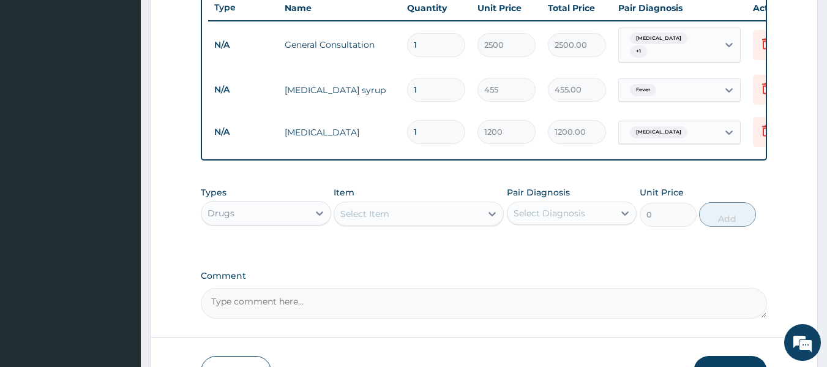
click at [429, 214] on div "Select Item" at bounding box center [407, 214] width 147 height 20
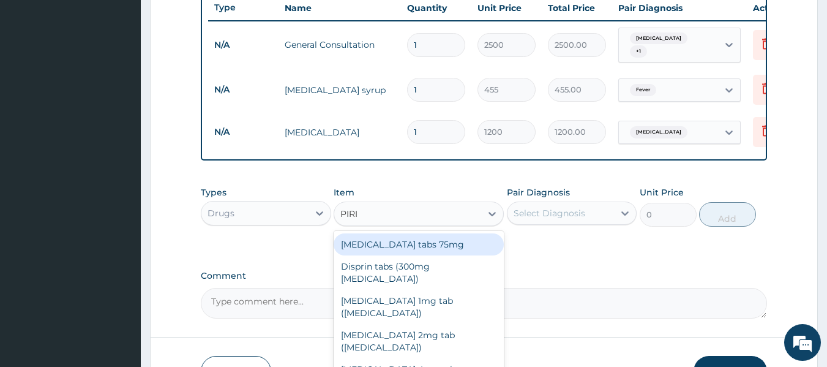
type input "PIRIT"
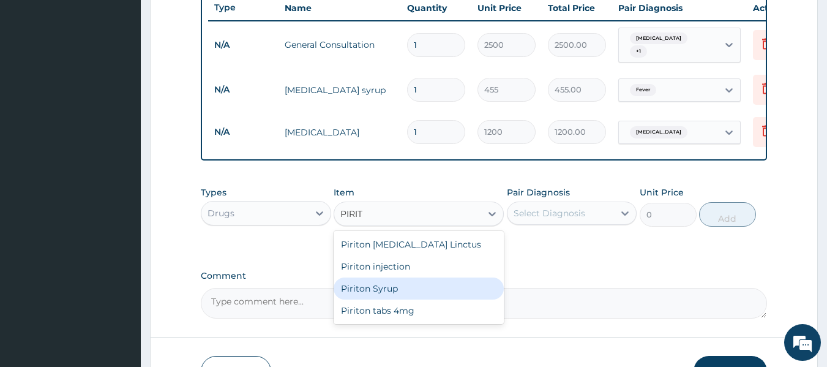
click at [432, 297] on div "Piriton Syrup" at bounding box center [418, 288] width 170 height 22
type input "600"
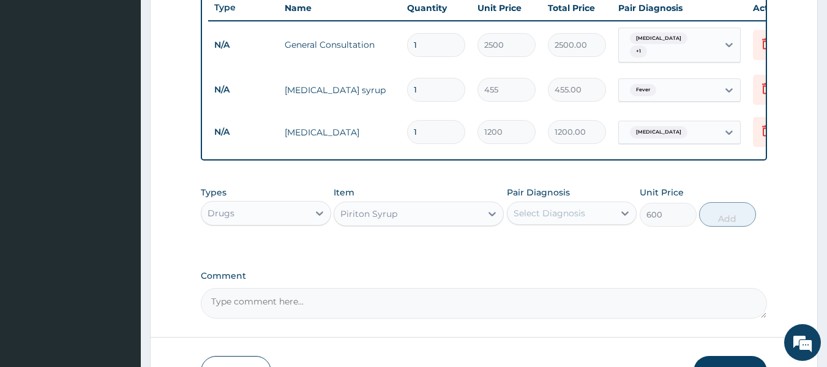
click at [571, 219] on div "Select Diagnosis" at bounding box center [549, 213] width 72 height 12
click at [572, 250] on div "Measles" at bounding box center [572, 244] width 130 height 25
click at [583, 249] on div "Measles" at bounding box center [572, 244] width 130 height 25
checkbox input "true"
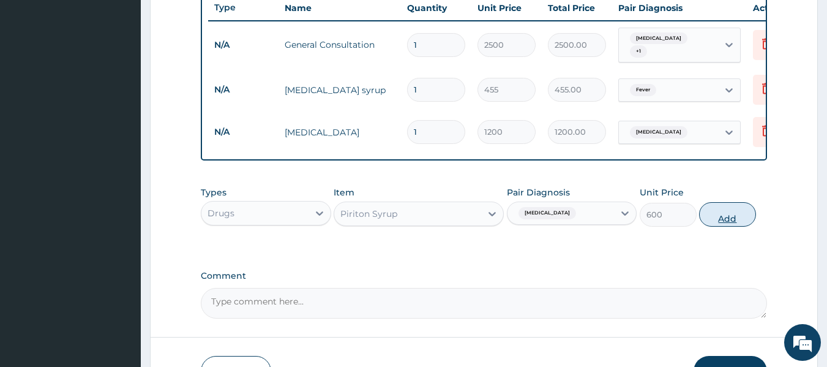
click at [720, 219] on button "Add" at bounding box center [727, 214] width 57 height 24
type input "0"
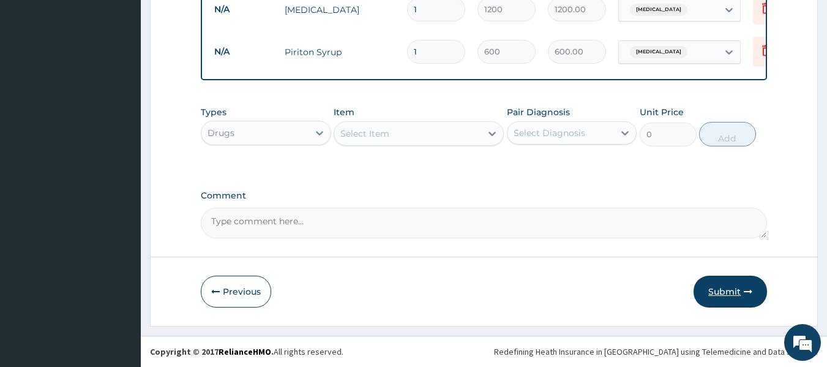
click at [721, 296] on button "Submit" at bounding box center [729, 291] width 73 height 32
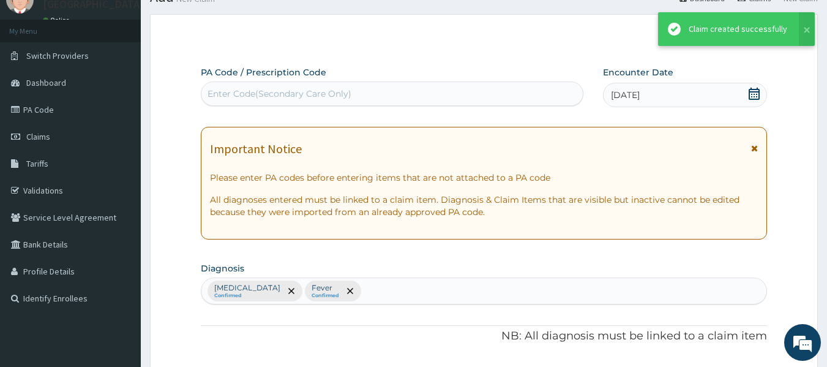
scroll to position [589, 0]
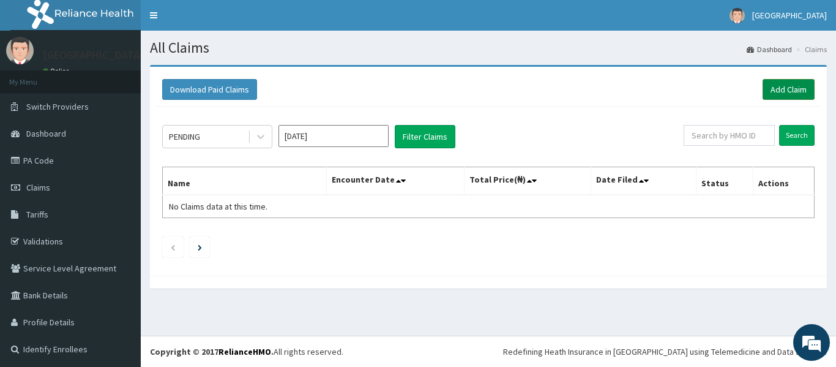
click at [773, 84] on link "Add Claim" at bounding box center [788, 89] width 52 height 21
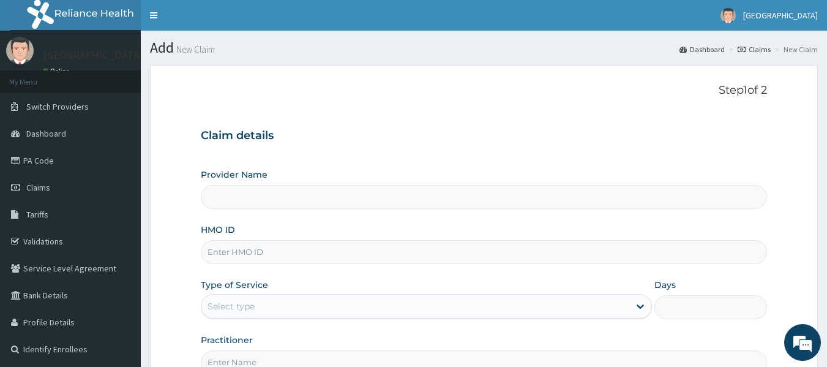
type input "[GEOGRAPHIC_DATA] -[GEOGRAPHIC_DATA]"
click at [303, 249] on input "HMO ID" at bounding box center [484, 252] width 567 height 24
type input "AVL/10271/D"
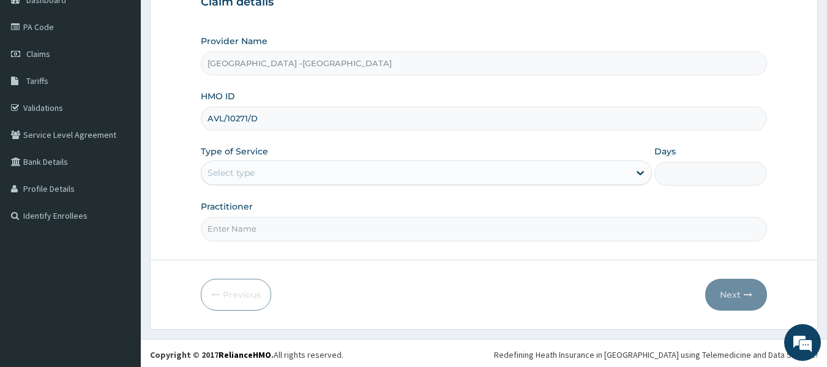
scroll to position [136, 0]
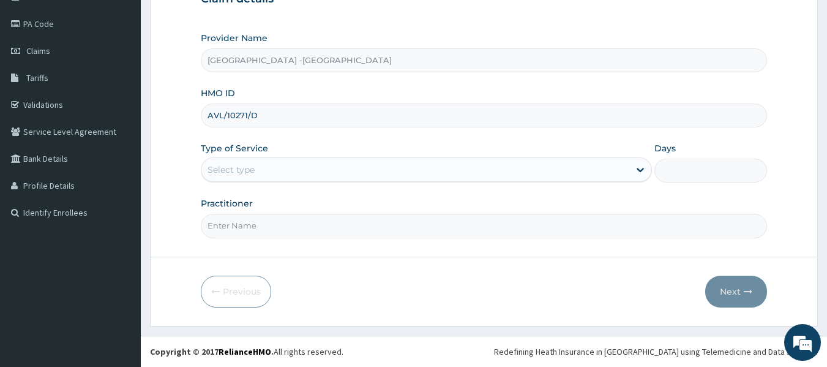
click at [277, 163] on div "Select type" at bounding box center [415, 170] width 428 height 20
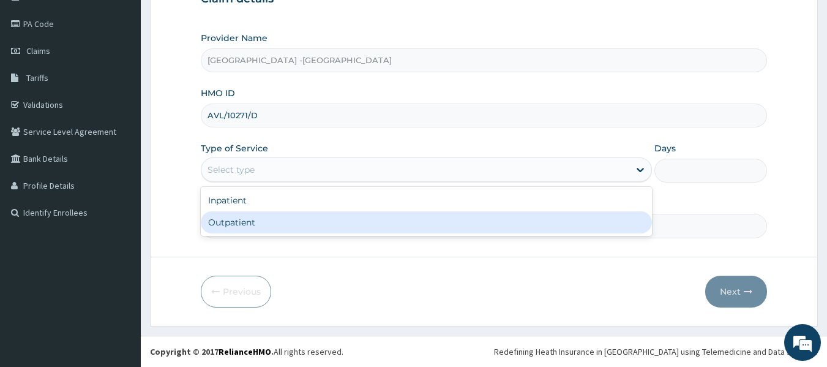
click at [283, 217] on div "Outpatient" at bounding box center [426, 222] width 451 height 22
type input "1"
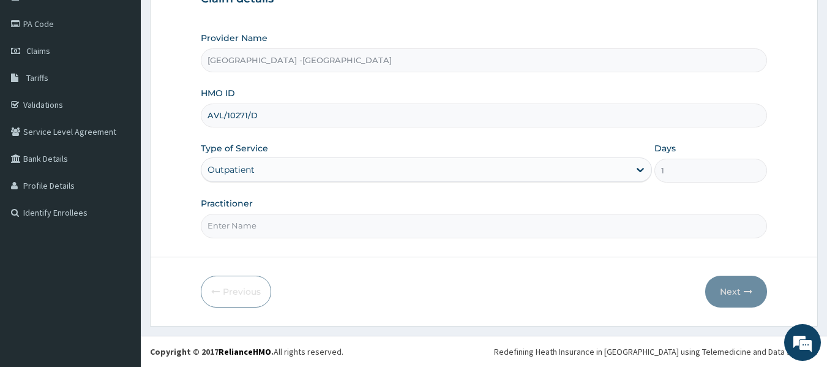
click at [342, 214] on input "Practitioner" at bounding box center [484, 226] width 567 height 24
type input "DR ADENOWO"
click at [745, 288] on icon "button" at bounding box center [747, 291] width 9 height 9
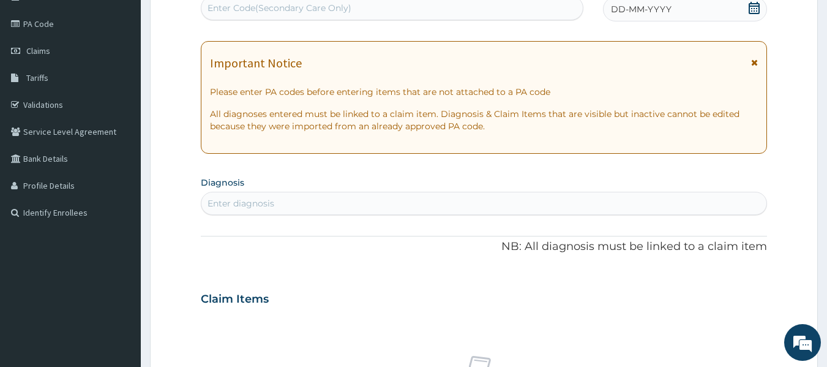
scroll to position [75, 0]
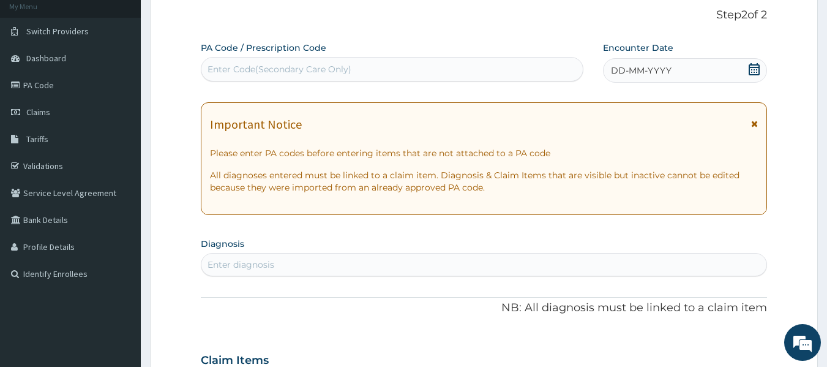
click at [755, 69] on icon at bounding box center [754, 69] width 12 height 12
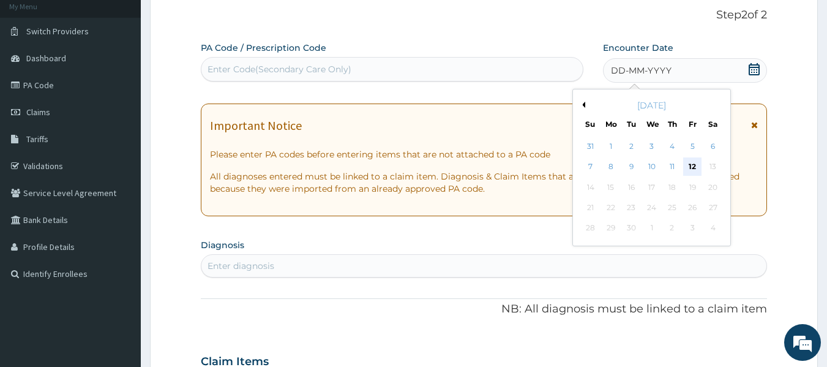
click at [689, 165] on div "12" at bounding box center [692, 167] width 18 height 18
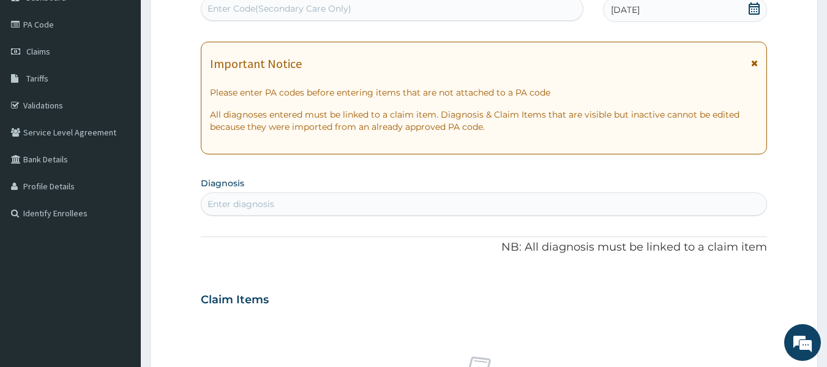
scroll to position [136, 0]
click at [360, 195] on div "Enter diagnosis" at bounding box center [483, 203] width 565 height 20
type input "MEASL"
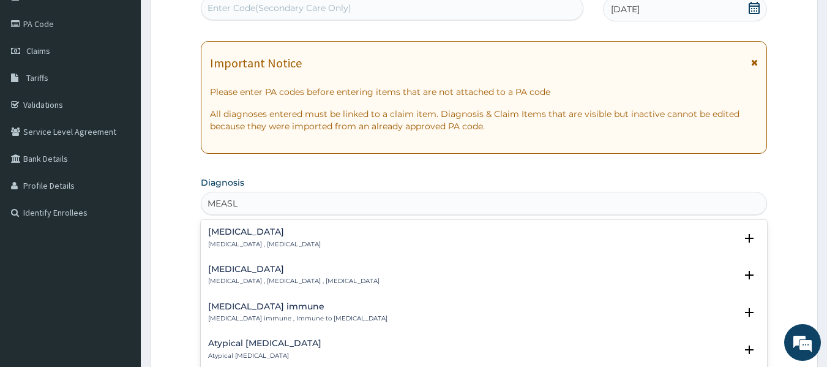
click at [219, 267] on h4 "Measles" at bounding box center [293, 268] width 171 height 9
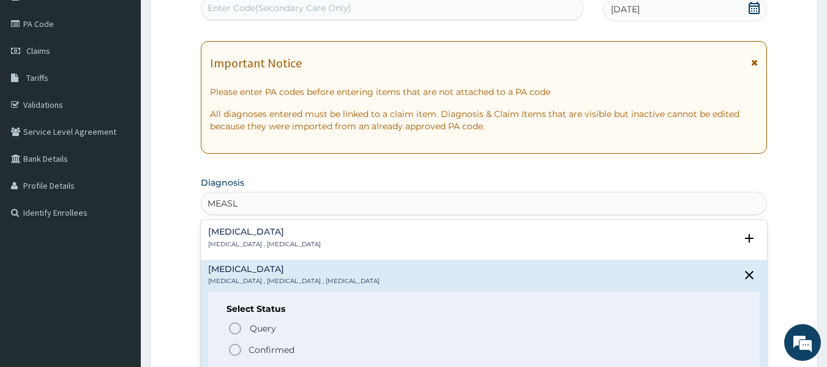
click at [238, 347] on icon "status option filled" at bounding box center [235, 349] width 15 height 15
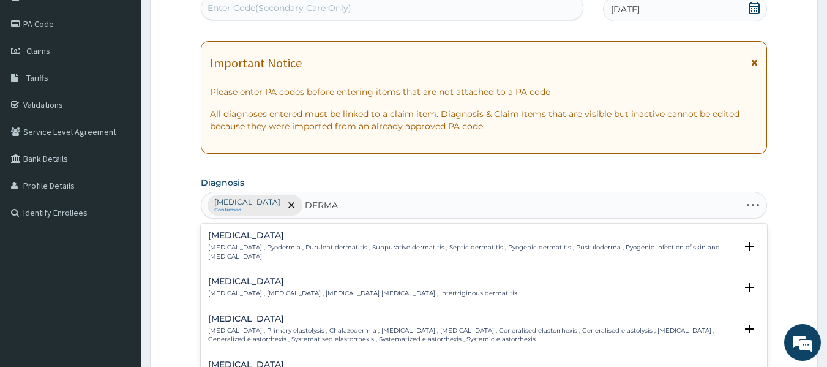
type input "DERMAT"
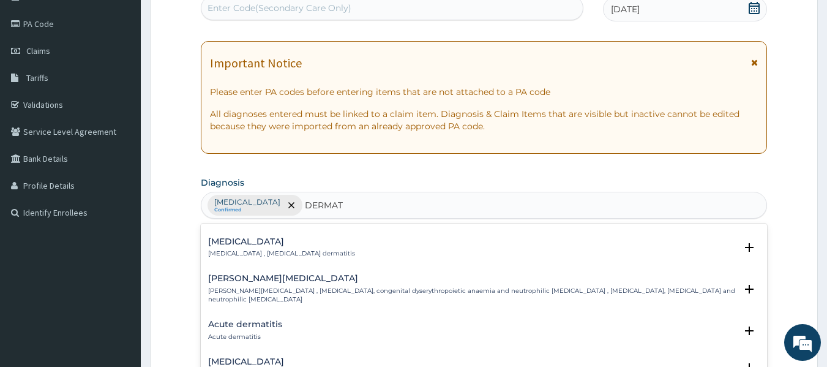
scroll to position [1101, 0]
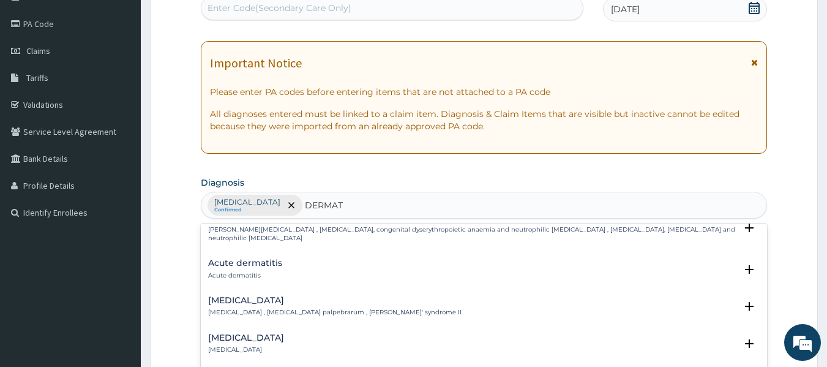
click at [242, 271] on p "Acute dermatitis" at bounding box center [245, 275] width 74 height 9
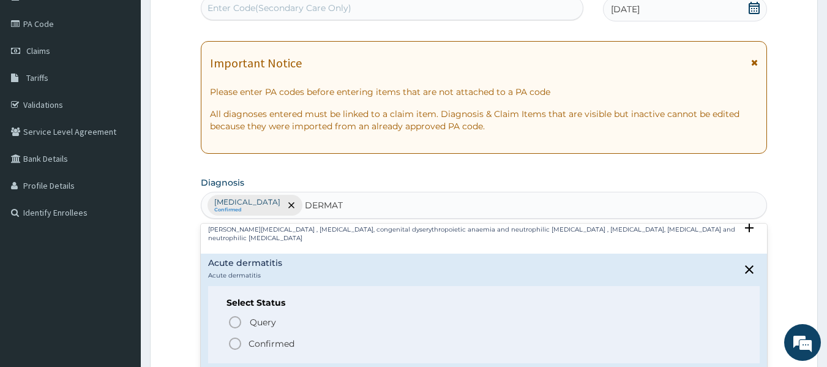
drag, startPoint x: 234, startPoint y: 329, endPoint x: 240, endPoint y: 314, distance: 15.9
click at [235, 336] on icon "status option filled" at bounding box center [235, 343] width 15 height 15
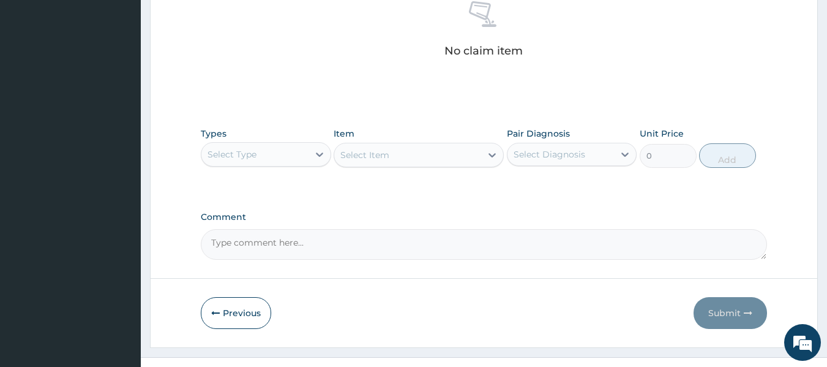
scroll to position [516, 0]
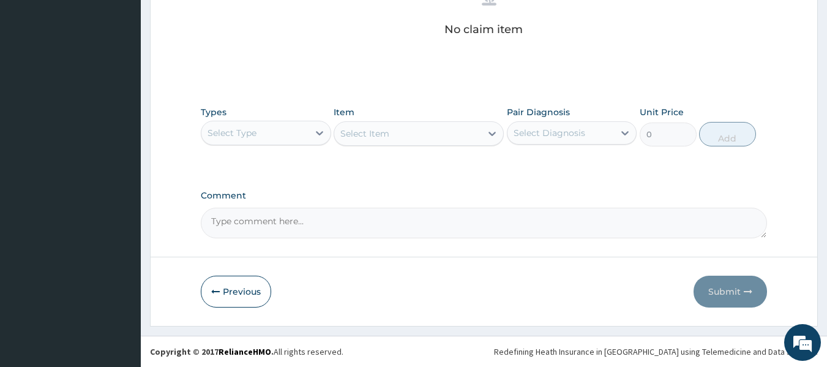
click at [281, 129] on div "Select Type" at bounding box center [254, 133] width 107 height 20
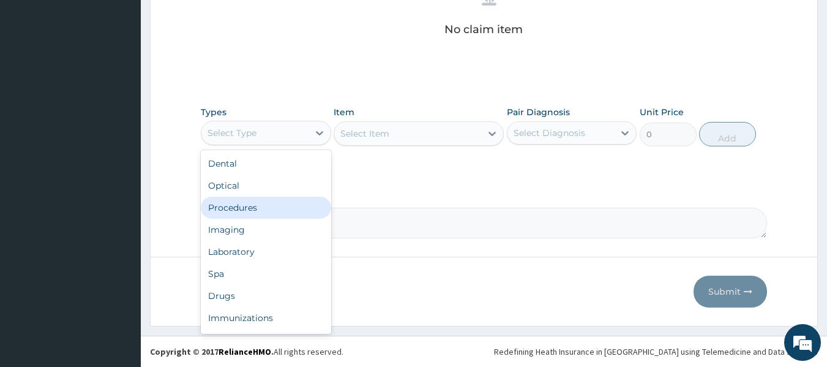
click at [285, 204] on div "Procedures" at bounding box center [266, 207] width 130 height 22
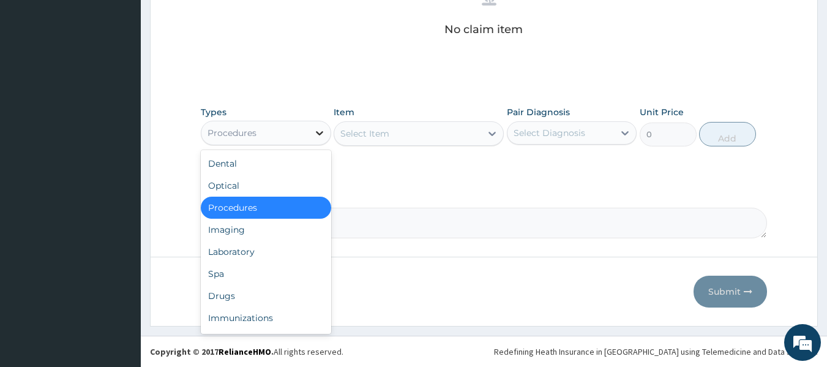
click at [311, 131] on div at bounding box center [319, 133] width 22 height 22
click at [275, 214] on div "Procedures" at bounding box center [266, 207] width 130 height 22
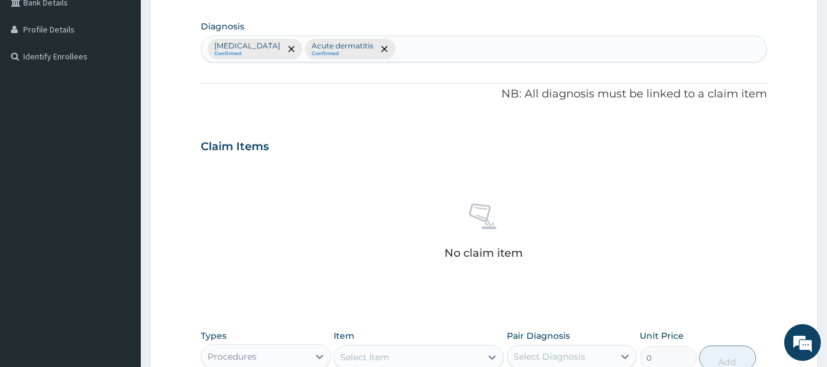
scroll to position [455, 0]
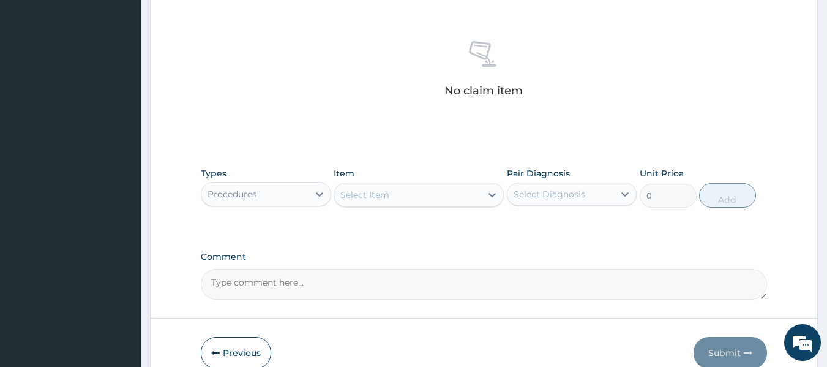
click at [386, 195] on div "Select Item" at bounding box center [364, 194] width 49 height 12
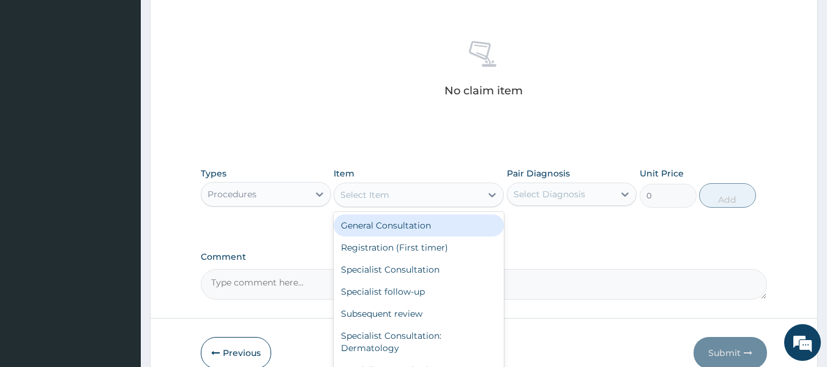
drag, startPoint x: 389, startPoint y: 218, endPoint x: 415, endPoint y: 220, distance: 25.7
click at [390, 219] on div "General Consultation" at bounding box center [418, 225] width 170 height 22
type input "2500"
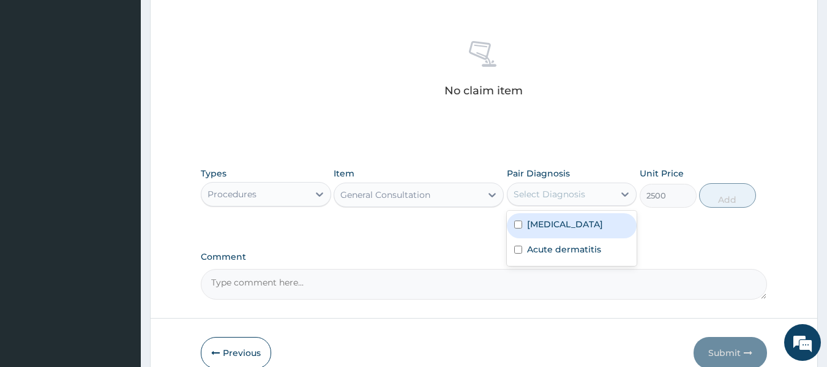
click at [531, 193] on div "Select Diagnosis" at bounding box center [549, 194] width 72 height 12
drag, startPoint x: 538, startPoint y: 219, endPoint x: 542, endPoint y: 250, distance: 31.5
click at [538, 222] on label "Measles" at bounding box center [565, 224] width 76 height 12
checkbox input "true"
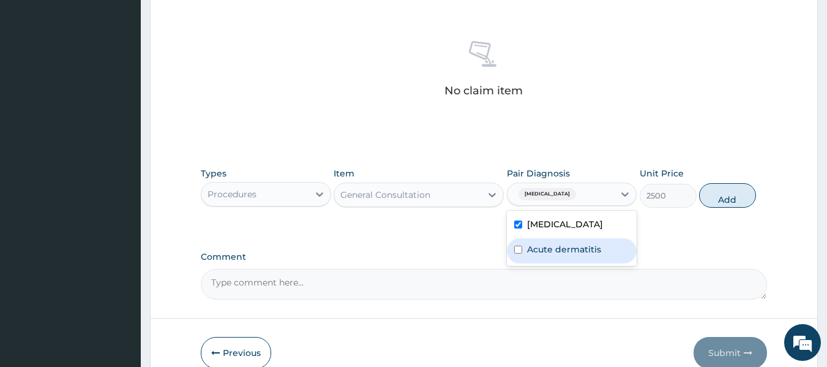
click at [543, 255] on div "Acute dermatitis" at bounding box center [572, 250] width 130 height 25
checkbox input "true"
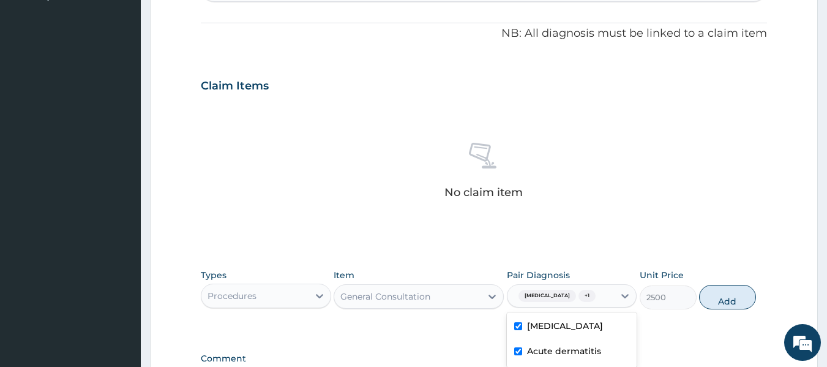
scroll to position [271, 0]
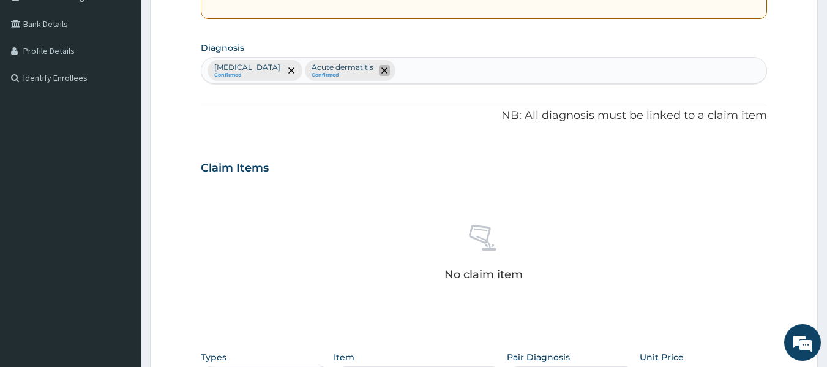
click at [381, 70] on icon "remove selection option" at bounding box center [384, 70] width 6 height 6
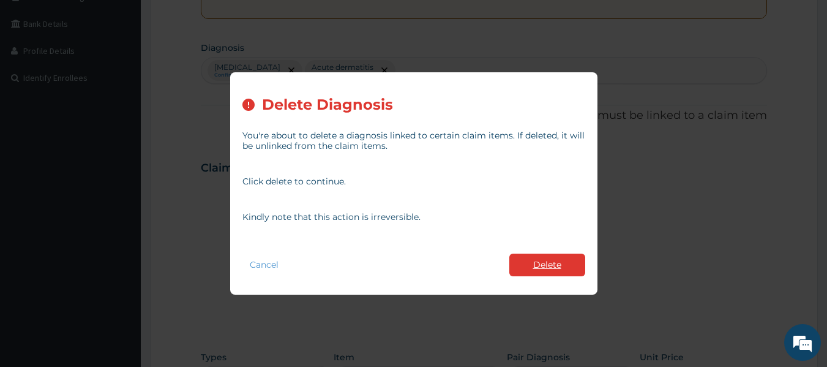
click at [544, 268] on button "Delete" at bounding box center [547, 264] width 76 height 23
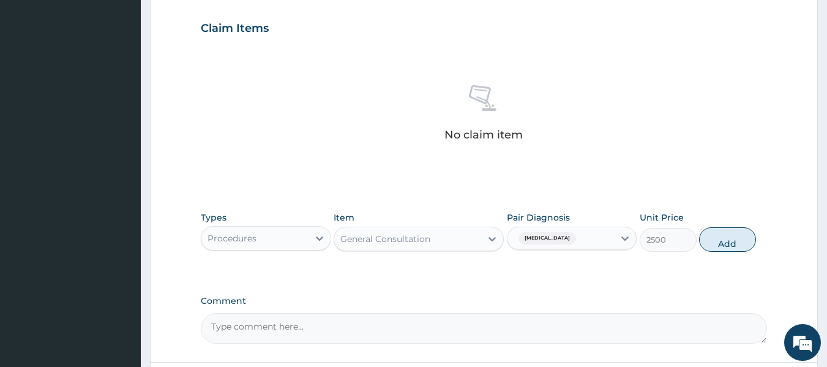
scroll to position [455, 0]
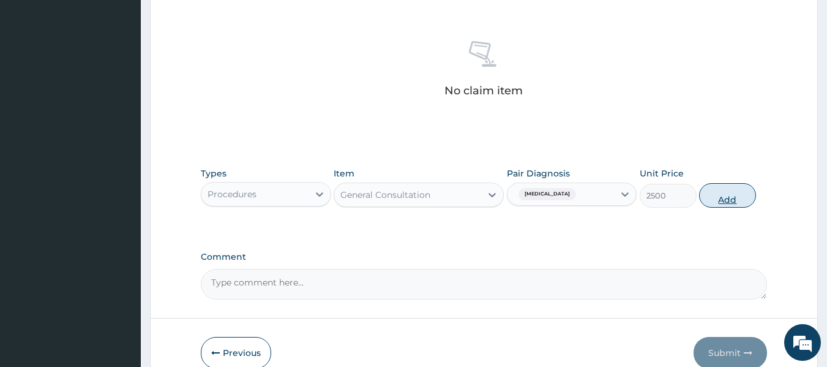
click at [723, 193] on button "Add" at bounding box center [727, 195] width 57 height 24
type input "0"
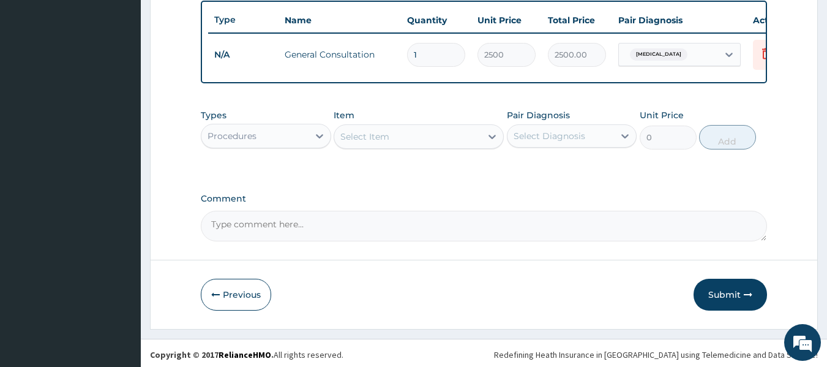
click at [260, 145] on div "Procedures" at bounding box center [254, 136] width 107 height 20
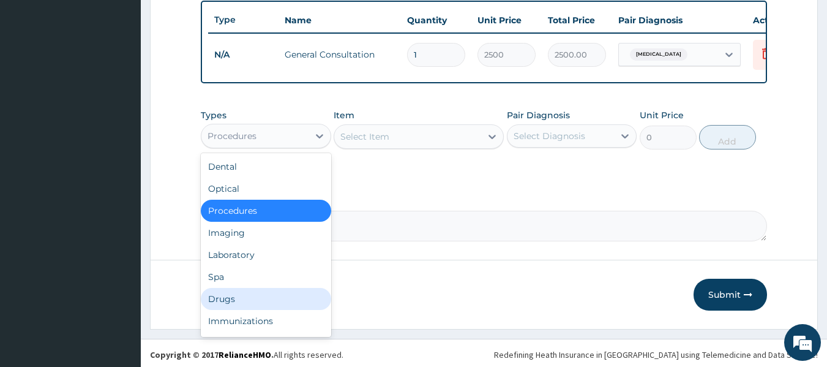
click at [253, 306] on div "Drugs" at bounding box center [266, 299] width 130 height 22
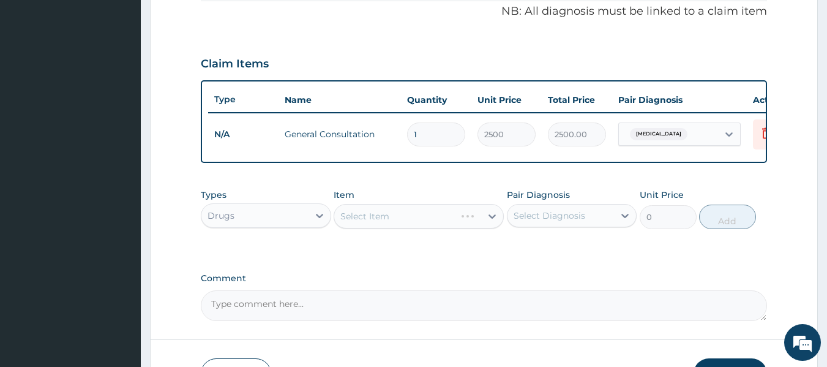
scroll to position [271, 0]
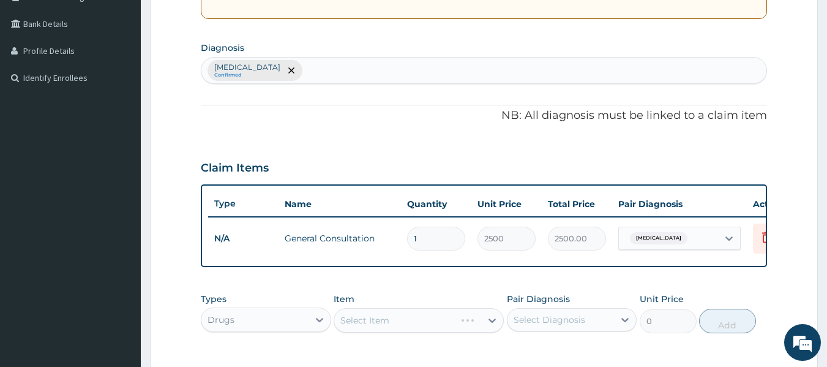
click at [280, 70] on div "Measles Confirmed" at bounding box center [483, 71] width 565 height 26
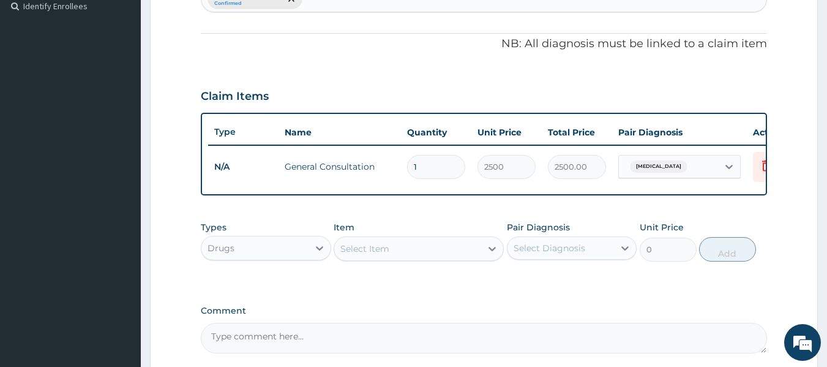
scroll to position [393, 0]
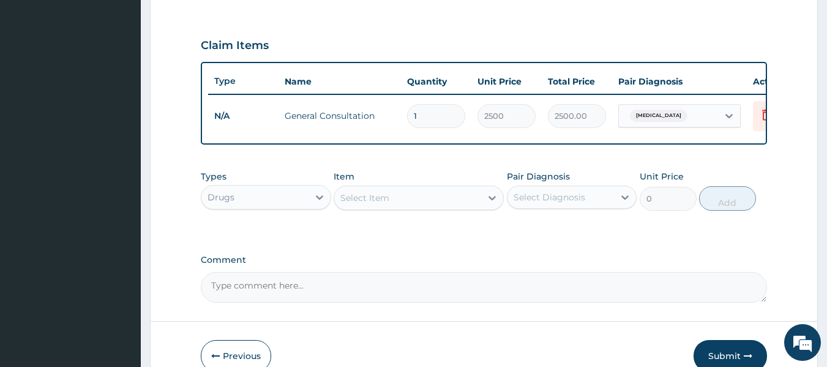
click at [392, 207] on div "Select Item" at bounding box center [407, 198] width 147 height 20
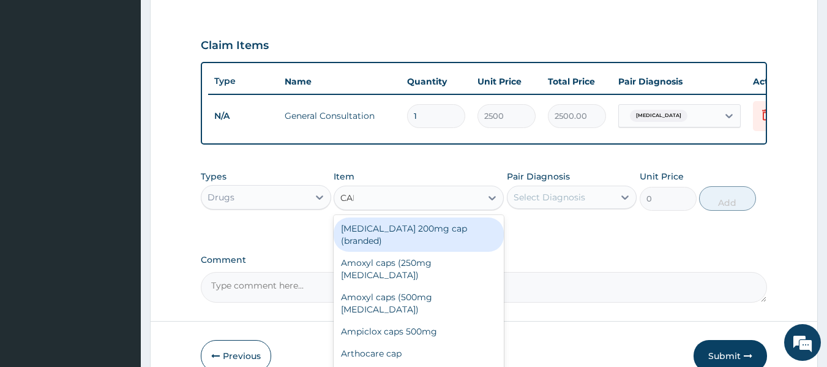
type input "CALA"
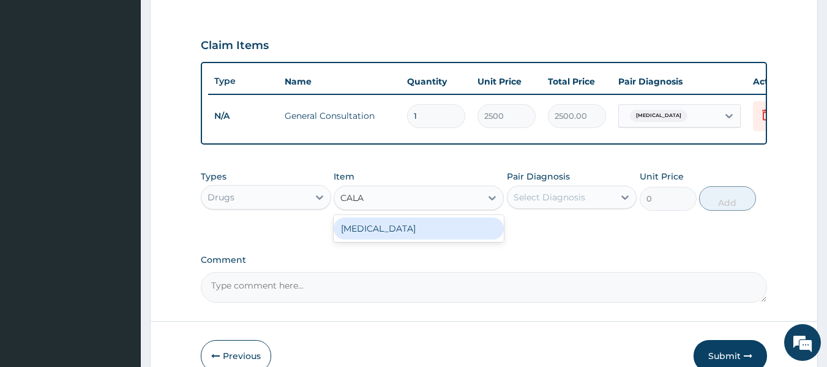
click at [422, 239] on div "Calamine lotion" at bounding box center [418, 228] width 170 height 22
type input "1200"
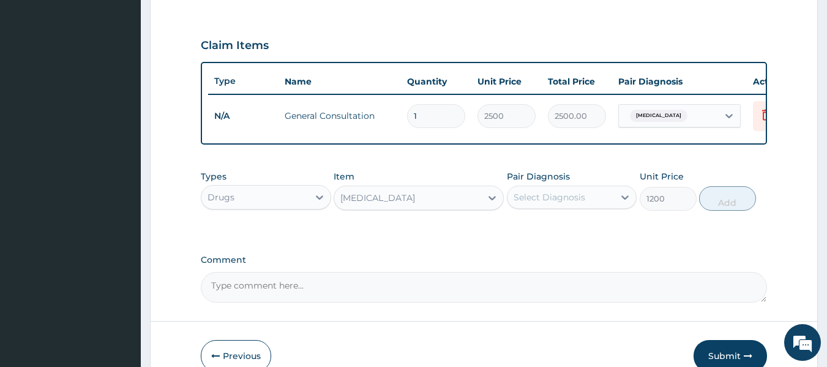
click at [550, 207] on div "Select Diagnosis" at bounding box center [560, 197] width 107 height 20
click at [551, 232] on label "Measles" at bounding box center [565, 227] width 76 height 12
checkbox input "true"
click at [715, 207] on button "Add" at bounding box center [727, 198] width 57 height 24
type input "0"
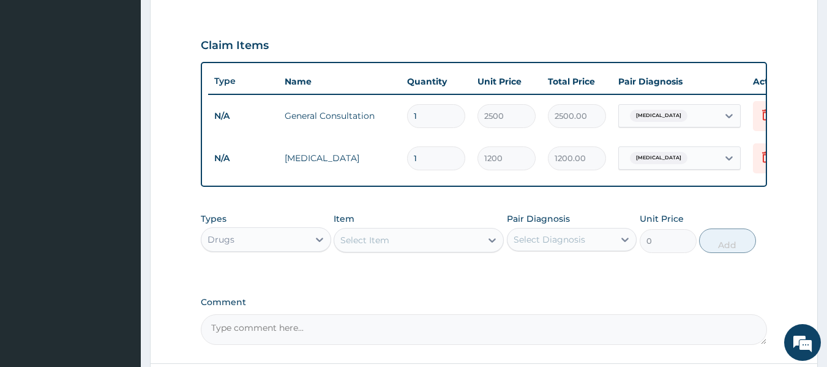
click at [400, 250] on div "Select Item" at bounding box center [407, 240] width 147 height 20
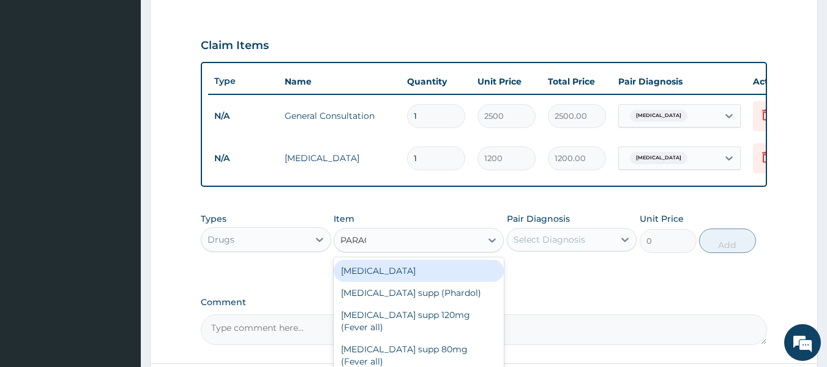
type input "PARACE"
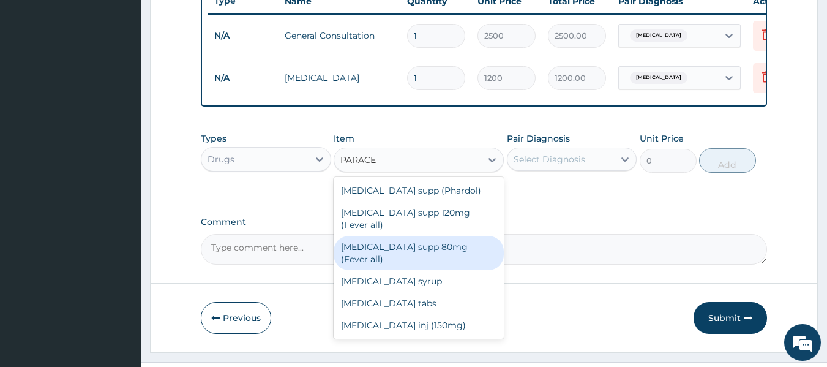
scroll to position [509, 0]
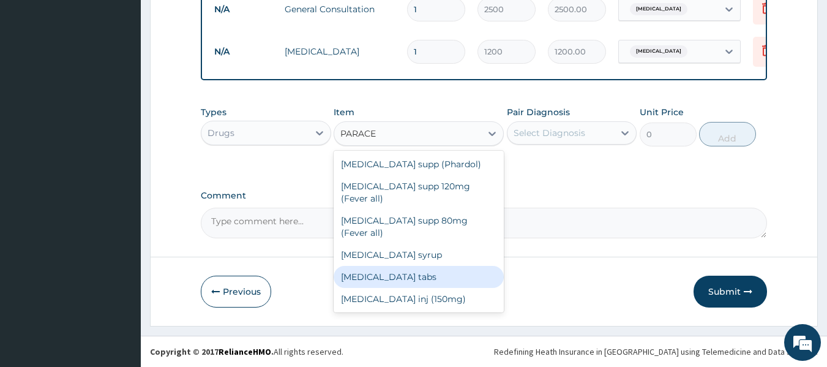
click at [401, 266] on div "Paracetamol tabs" at bounding box center [418, 277] width 170 height 22
type input "20"
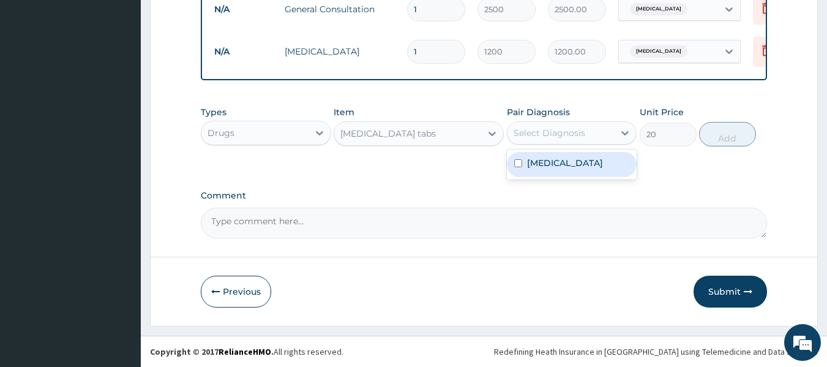
click at [556, 133] on div "Select Diagnosis" at bounding box center [549, 133] width 72 height 12
drag, startPoint x: 559, startPoint y: 160, endPoint x: 582, endPoint y: 165, distance: 23.8
click at [559, 161] on label "Measles" at bounding box center [565, 163] width 76 height 12
checkbox input "true"
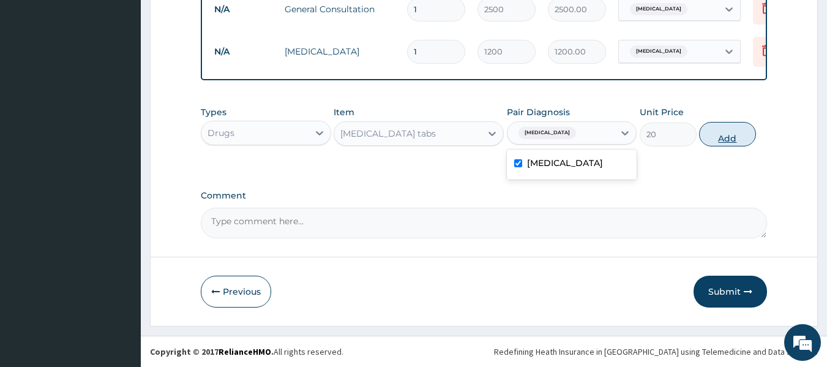
click at [718, 140] on button "Add" at bounding box center [727, 134] width 57 height 24
type input "0"
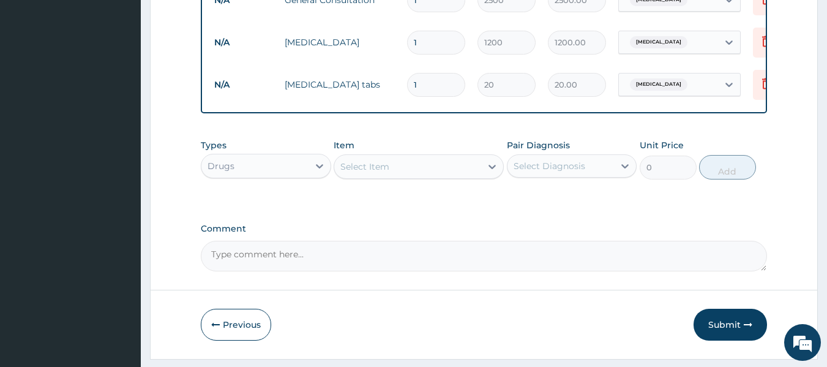
type input "18"
type input "360.00"
type input "18"
click at [355, 173] on div "Select Item" at bounding box center [364, 166] width 49 height 12
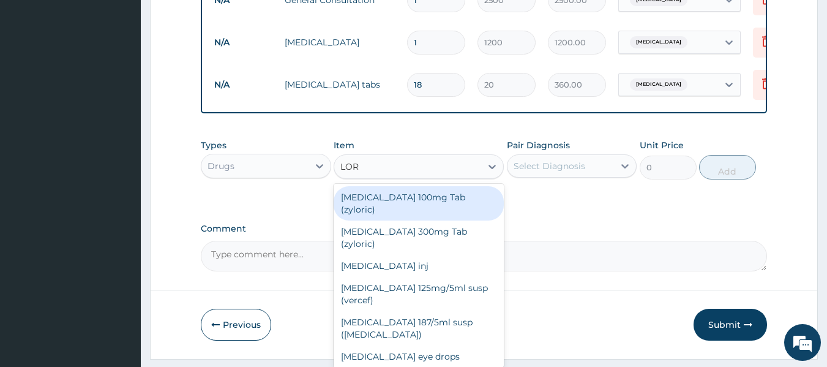
type input "LORA"
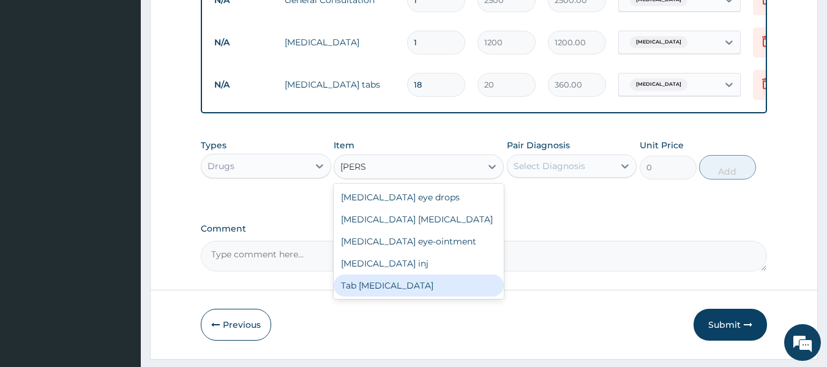
click at [398, 296] on div "Tab Loratadine" at bounding box center [418, 285] width 170 height 22
type input "45"
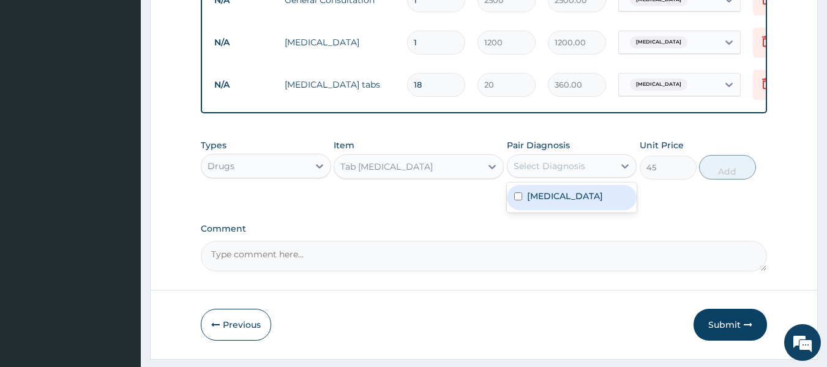
click at [523, 172] on div "Select Diagnosis" at bounding box center [549, 166] width 72 height 12
drag, startPoint x: 540, startPoint y: 203, endPoint x: 578, endPoint y: 206, distance: 38.0
click at [548, 202] on label "Measles" at bounding box center [565, 196] width 76 height 12
checkbox input "true"
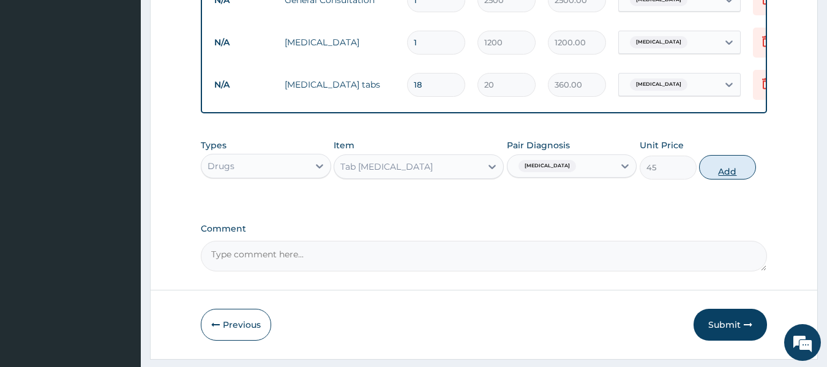
click at [719, 174] on button "Add" at bounding box center [727, 167] width 57 height 24
type input "0"
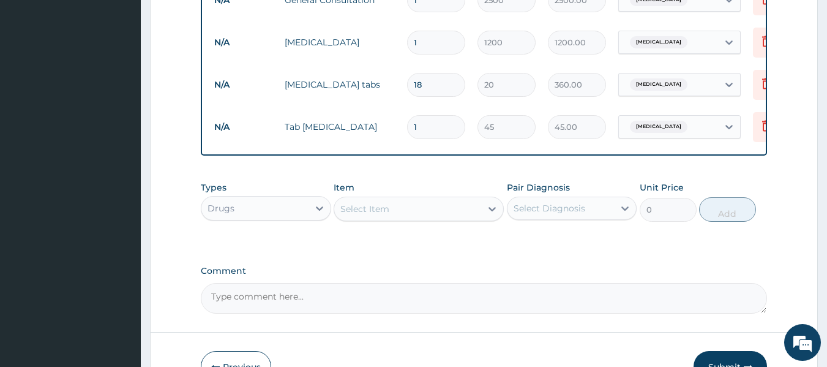
drag, startPoint x: 422, startPoint y: 129, endPoint x: 404, endPoint y: 131, distance: 17.2
click at [404, 131] on td "1" at bounding box center [436, 127] width 70 height 36
type input "5"
type input "225.00"
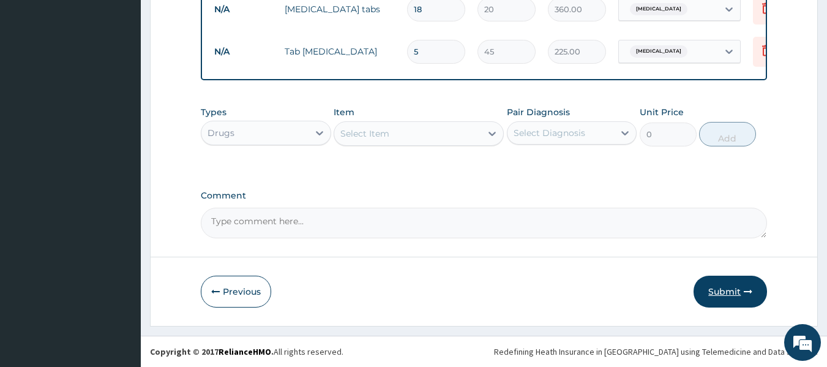
type input "5"
click at [713, 289] on button "Submit" at bounding box center [729, 291] width 73 height 32
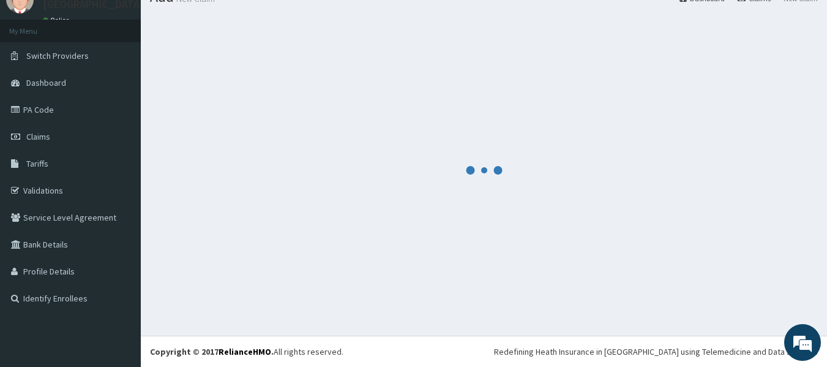
scroll to position [594, 0]
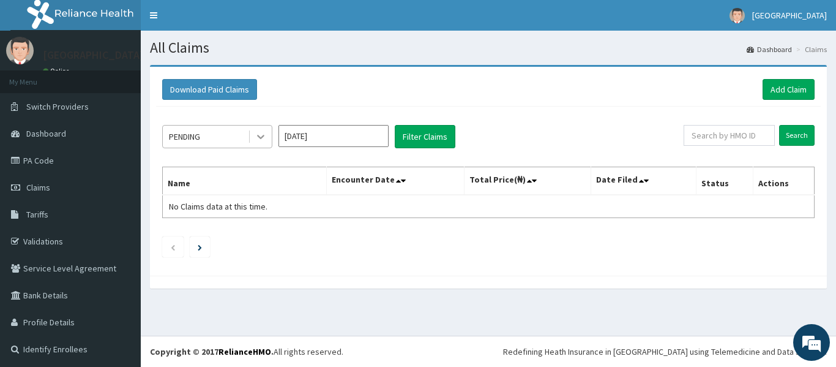
click at [259, 140] on icon at bounding box center [261, 136] width 12 height 12
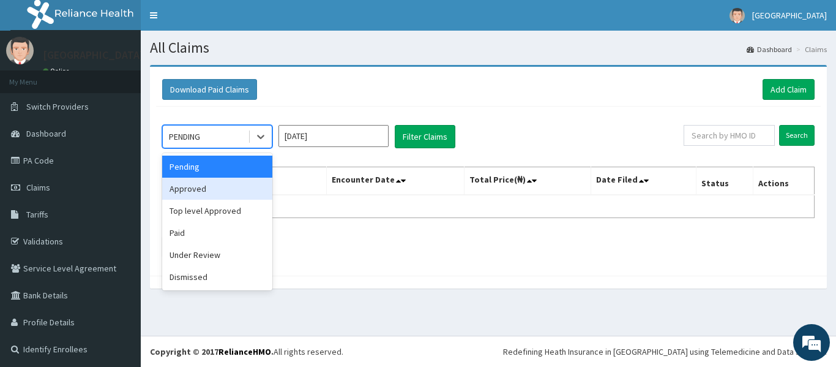
click at [247, 184] on div "Approved" at bounding box center [217, 188] width 110 height 22
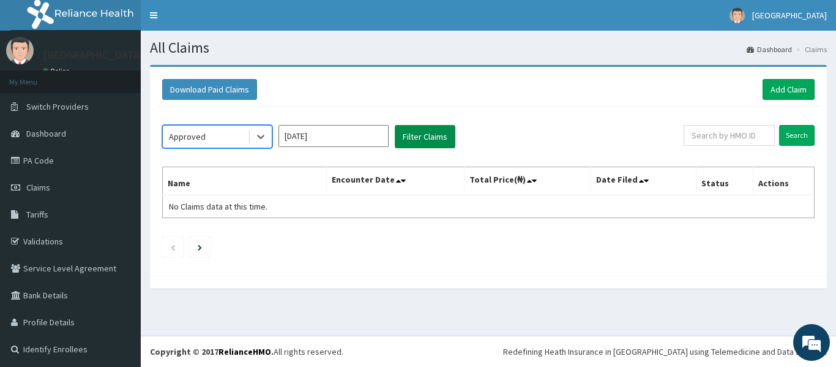
click at [417, 138] on button "Filter Claims" at bounding box center [425, 136] width 61 height 23
